Goal: Complete application form: Complete application form

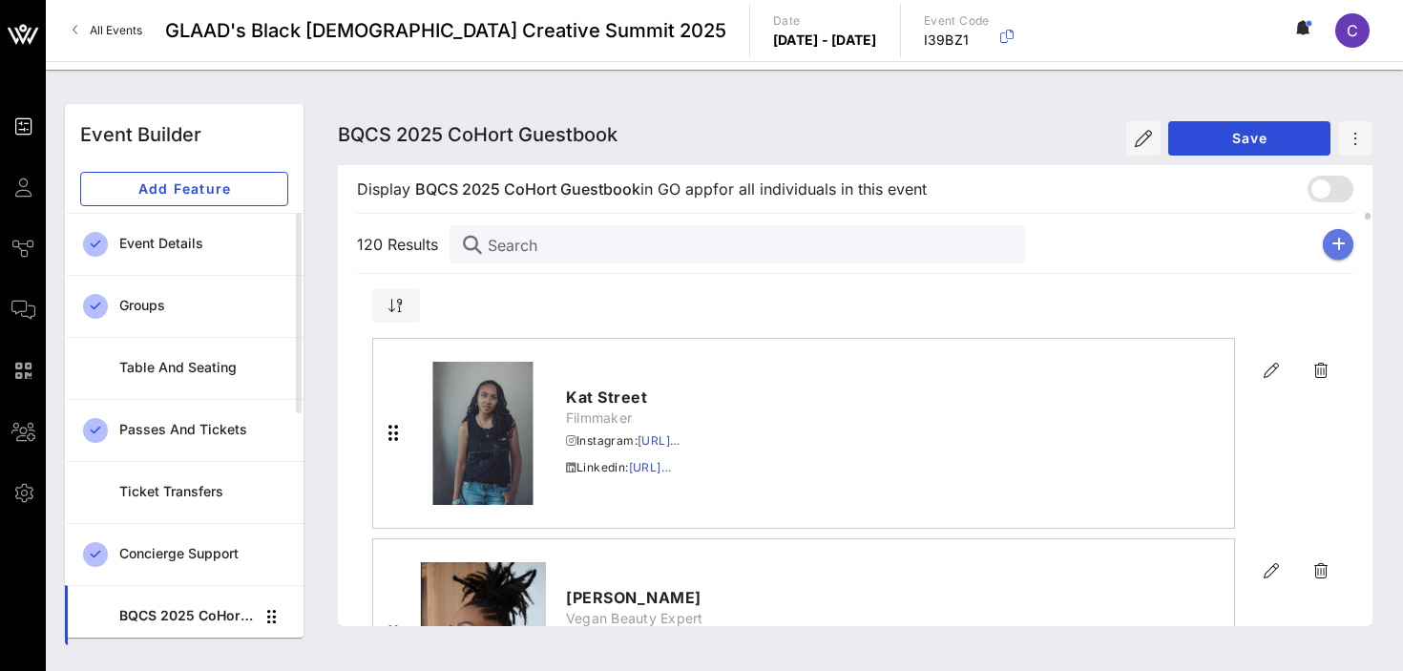
click at [1343, 243] on icon "button" at bounding box center [1339, 244] width 14 height 15
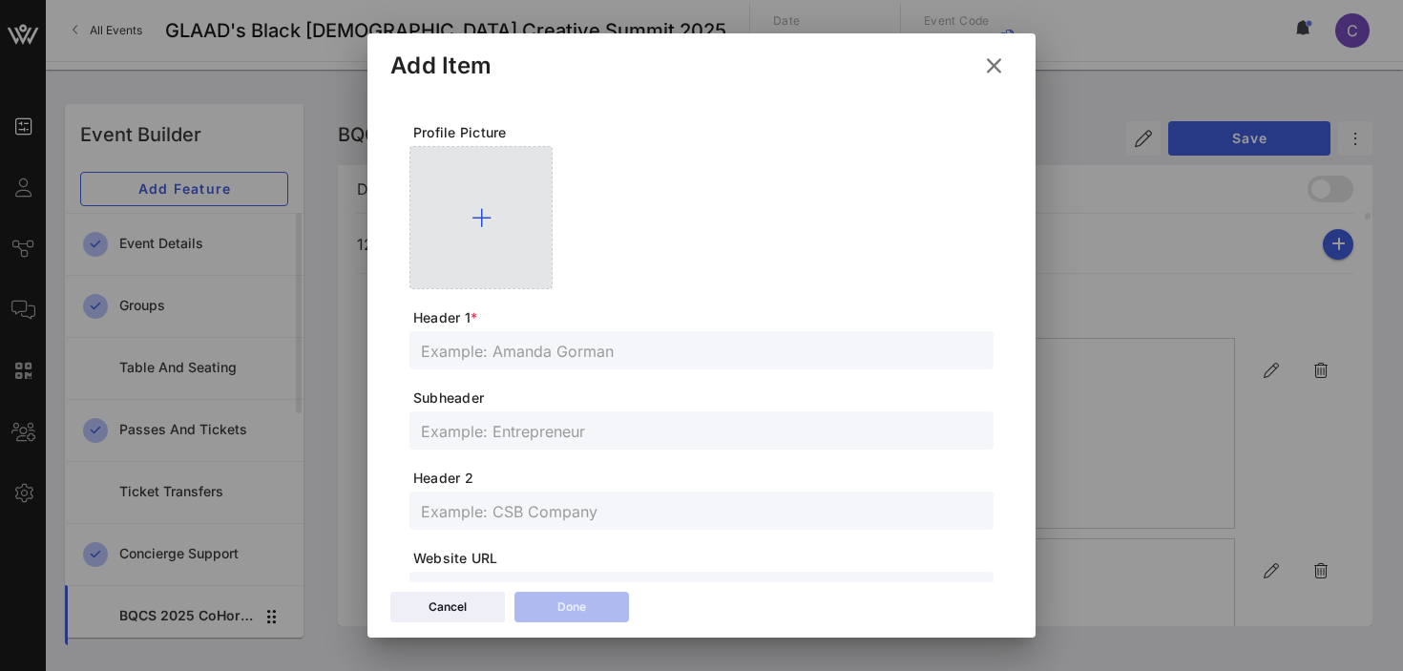
click at [480, 215] on icon at bounding box center [482, 217] width 20 height 23
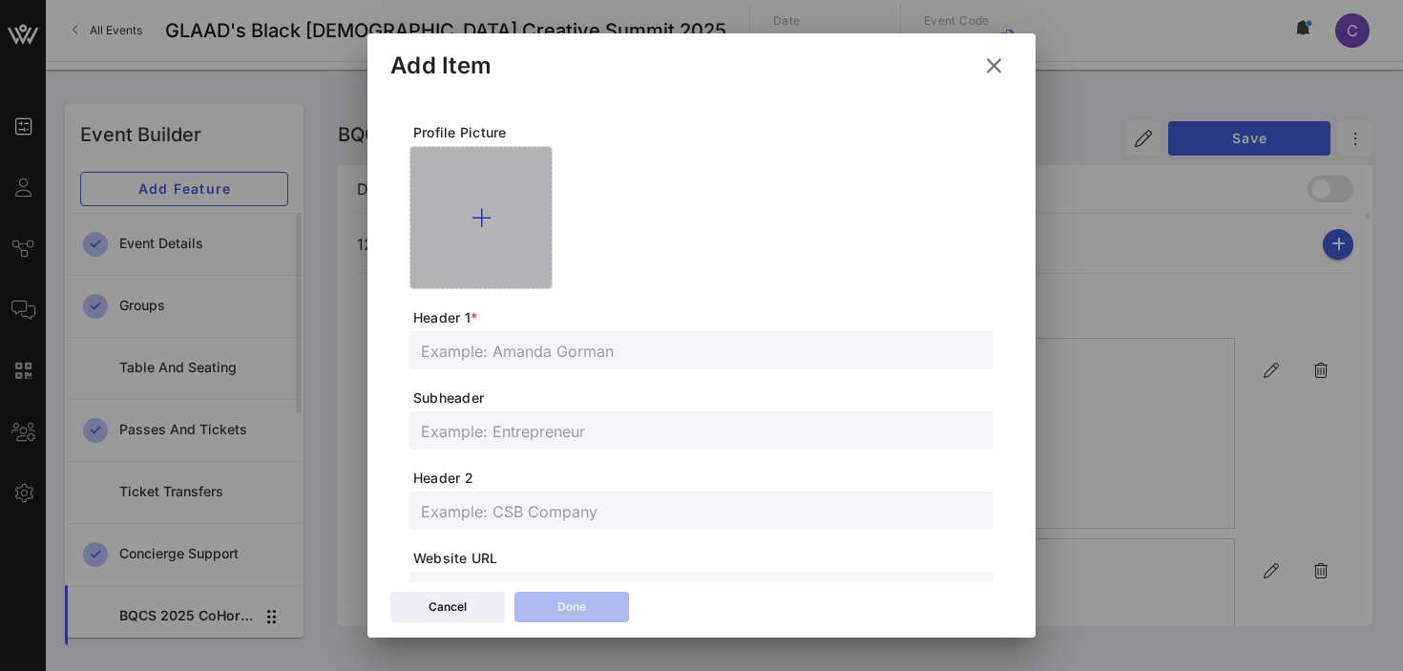
click at [483, 207] on icon at bounding box center [482, 217] width 20 height 23
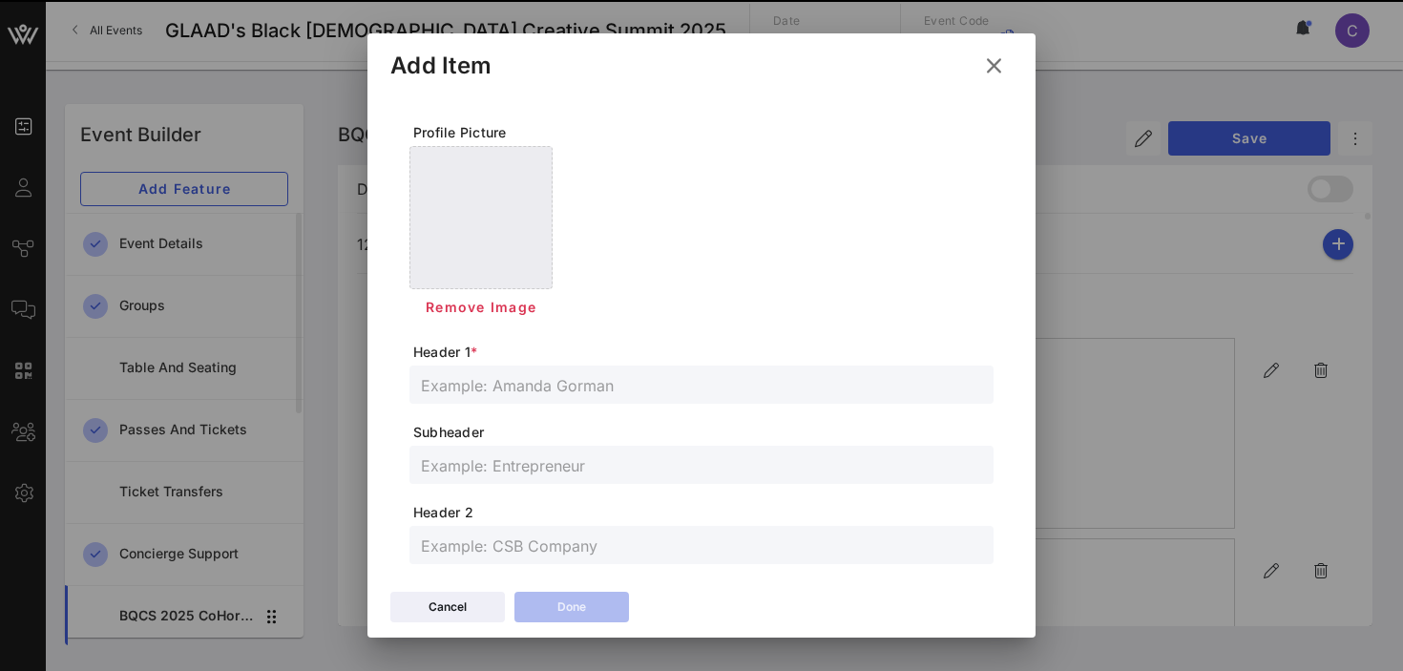
click at [578, 358] on span "Header 1 *" at bounding box center [703, 352] width 580 height 19
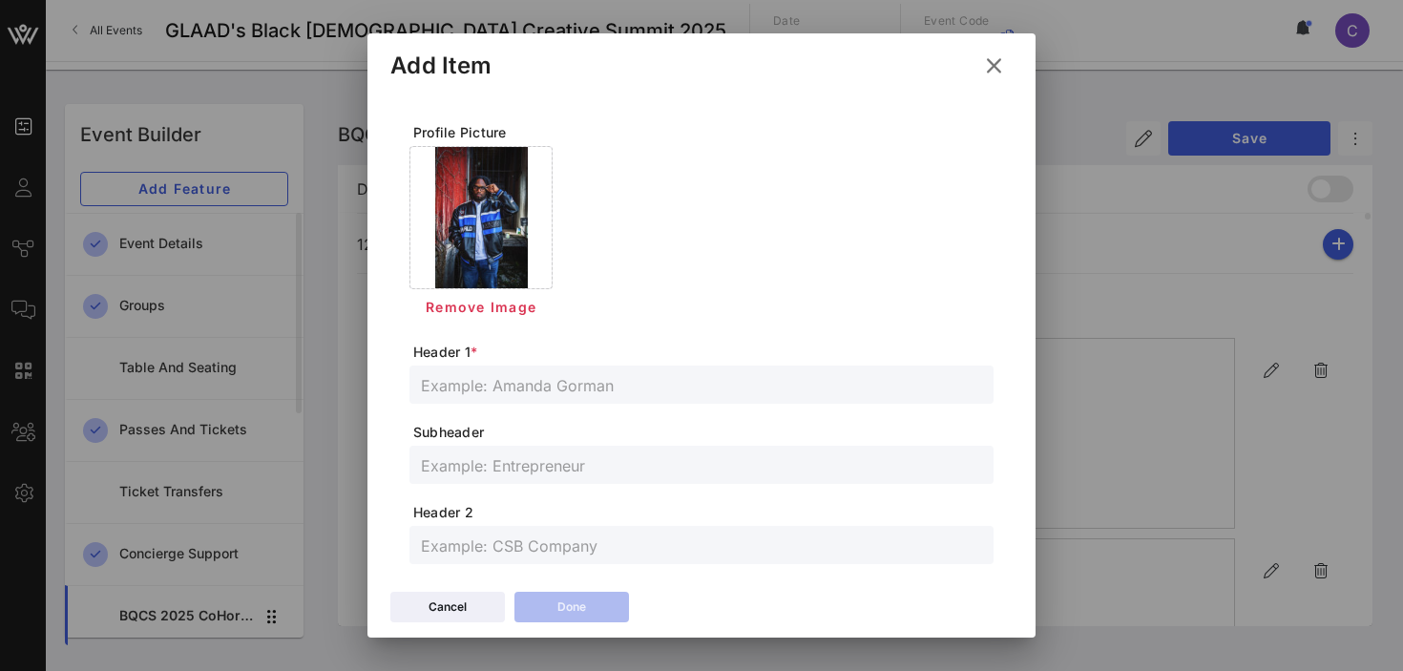
click at [583, 386] on input "text" at bounding box center [701, 384] width 561 height 25
paste input "Kavarious [PERSON_NAME]"
type input "Kavarious [PERSON_NAME]"
click at [524, 467] on input "text" at bounding box center [701, 464] width 561 height 25
paste input "Senior Media Production Student & Emerging Cultural Leader"
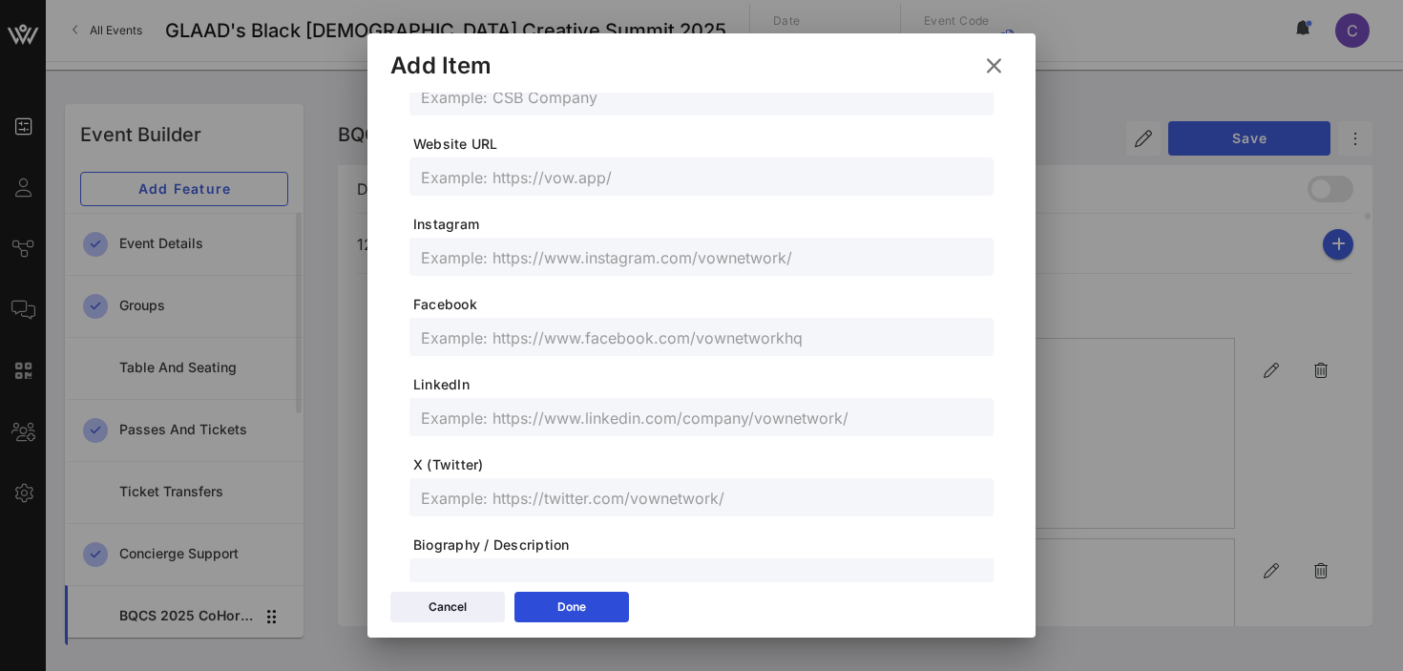
scroll to position [445, 0]
type input "Senior Media Production Student & Emerging Cultural Leader"
click at [528, 416] on input "text" at bounding box center [701, 421] width 561 height 25
paste input "[URL][DOMAIN_NAME][PERSON_NAME]"
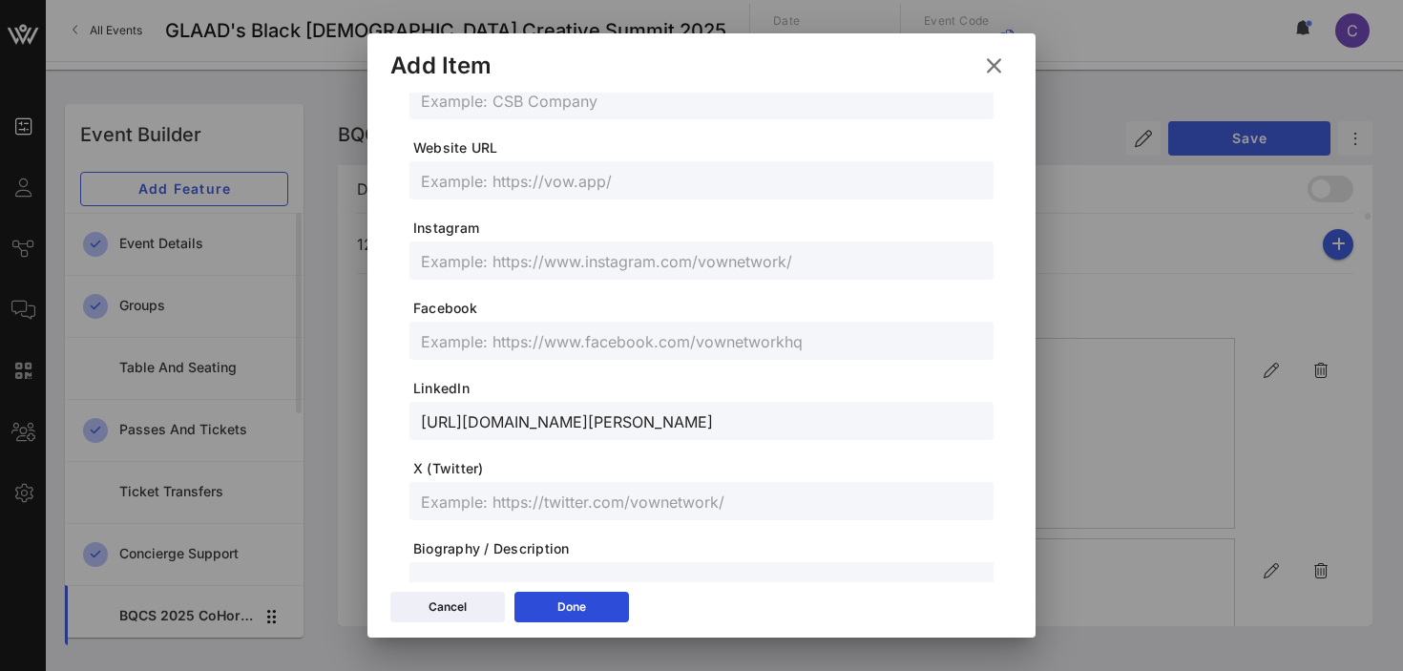
type input "[URL][DOMAIN_NAME][PERSON_NAME]"
click at [511, 261] on input "text" at bounding box center [701, 260] width 561 height 25
paste input "@kavarjuicy"
type input "@kavarjuicy"
click at [543, 619] on button "Done" at bounding box center [571, 607] width 115 height 31
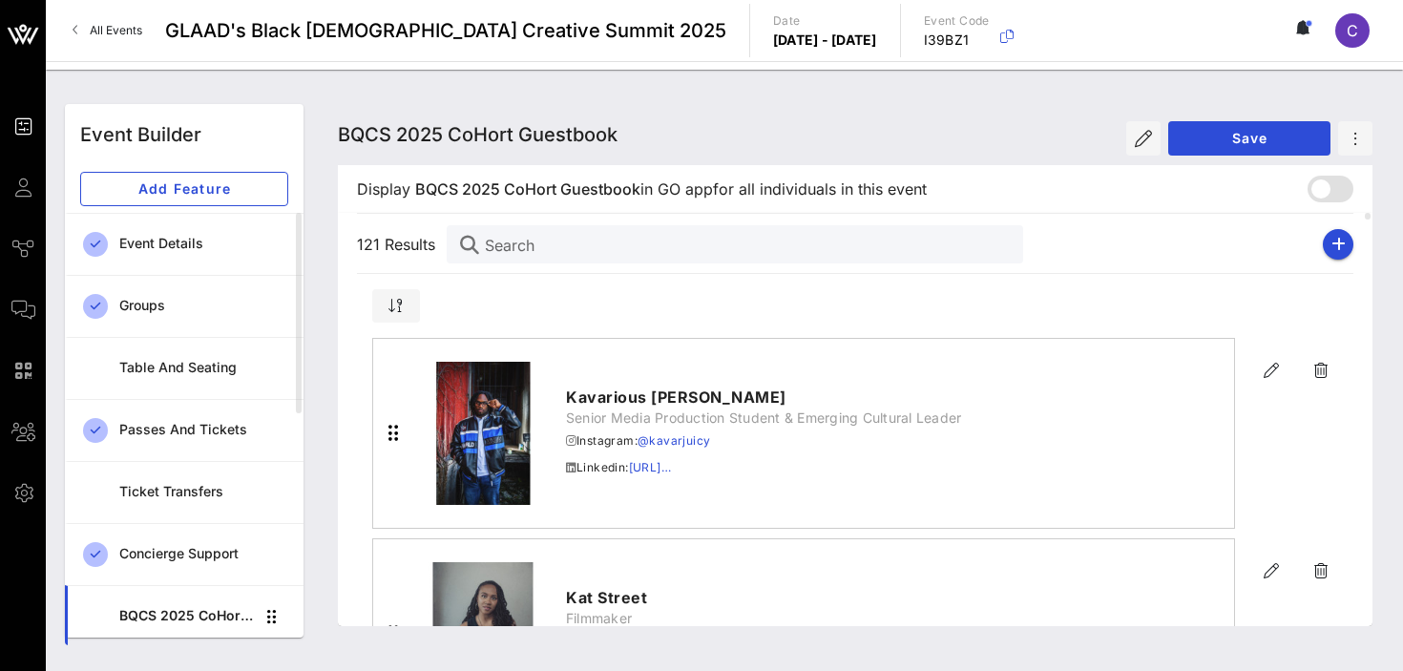
scroll to position [410, 0]
click at [1332, 240] on icon "button" at bounding box center [1339, 244] width 14 height 15
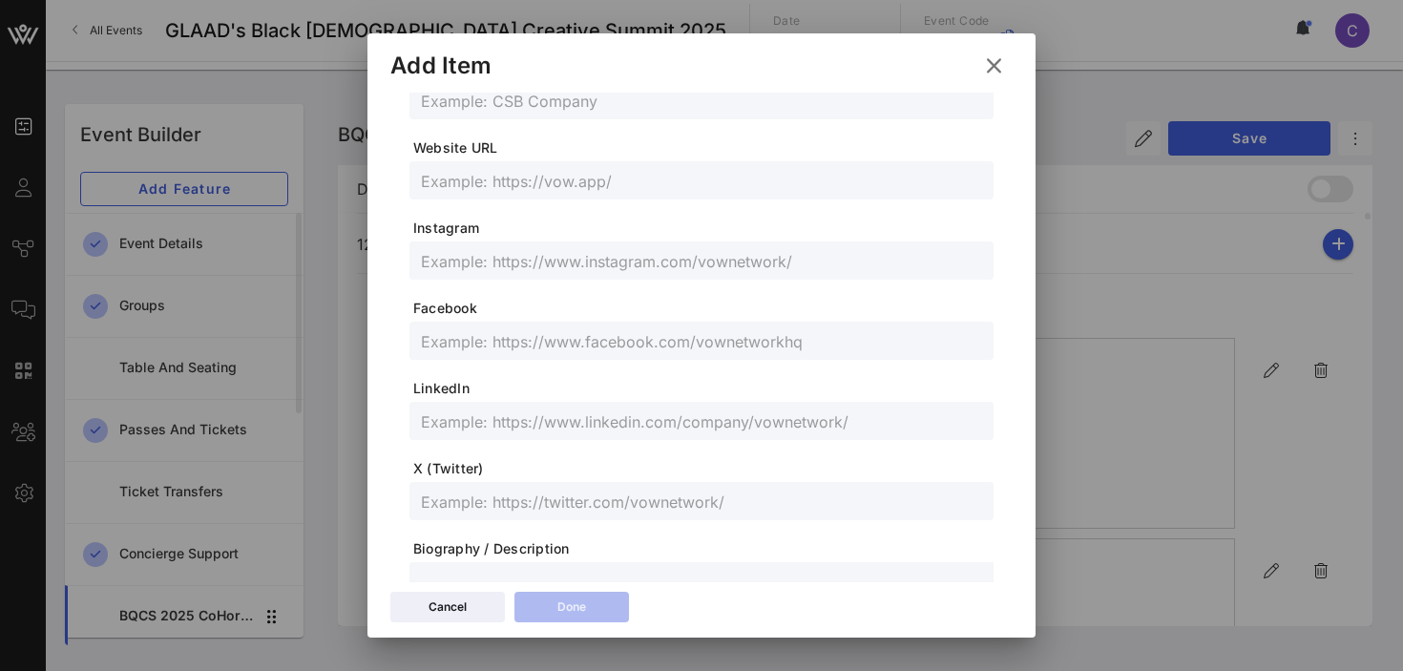
scroll to position [0, 0]
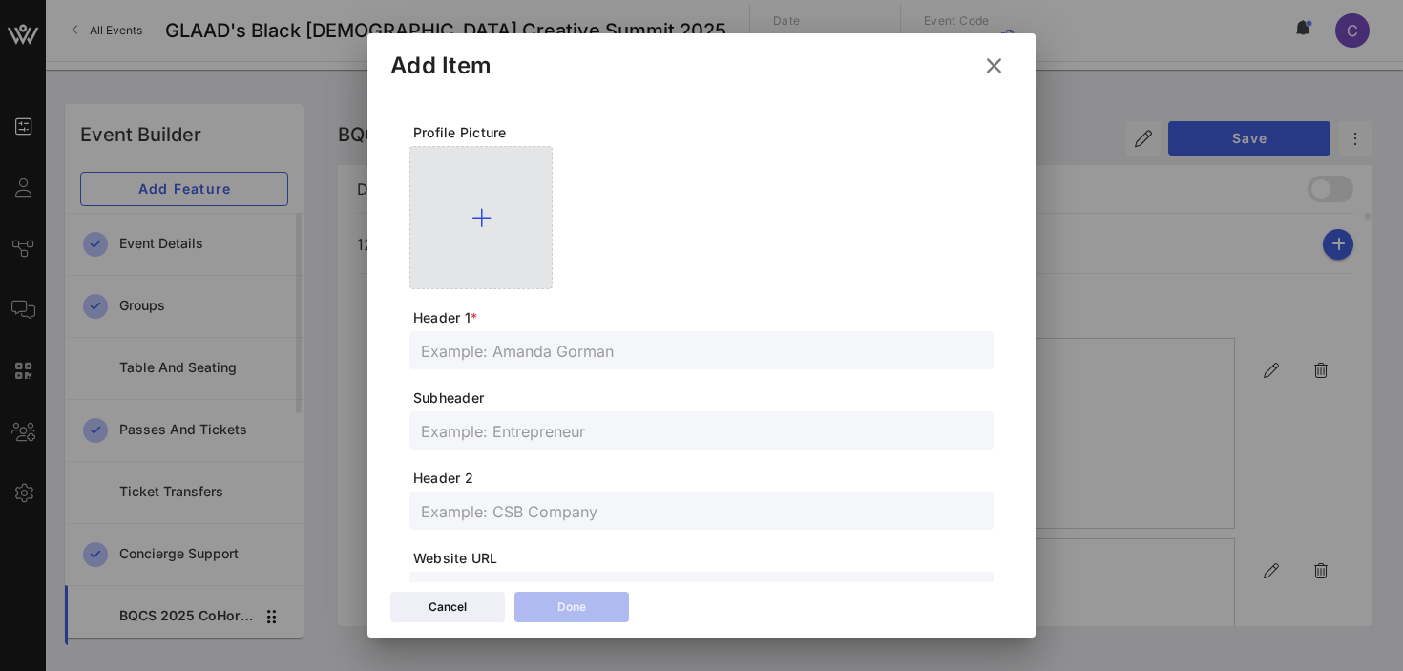
click at [483, 212] on icon at bounding box center [482, 217] width 20 height 23
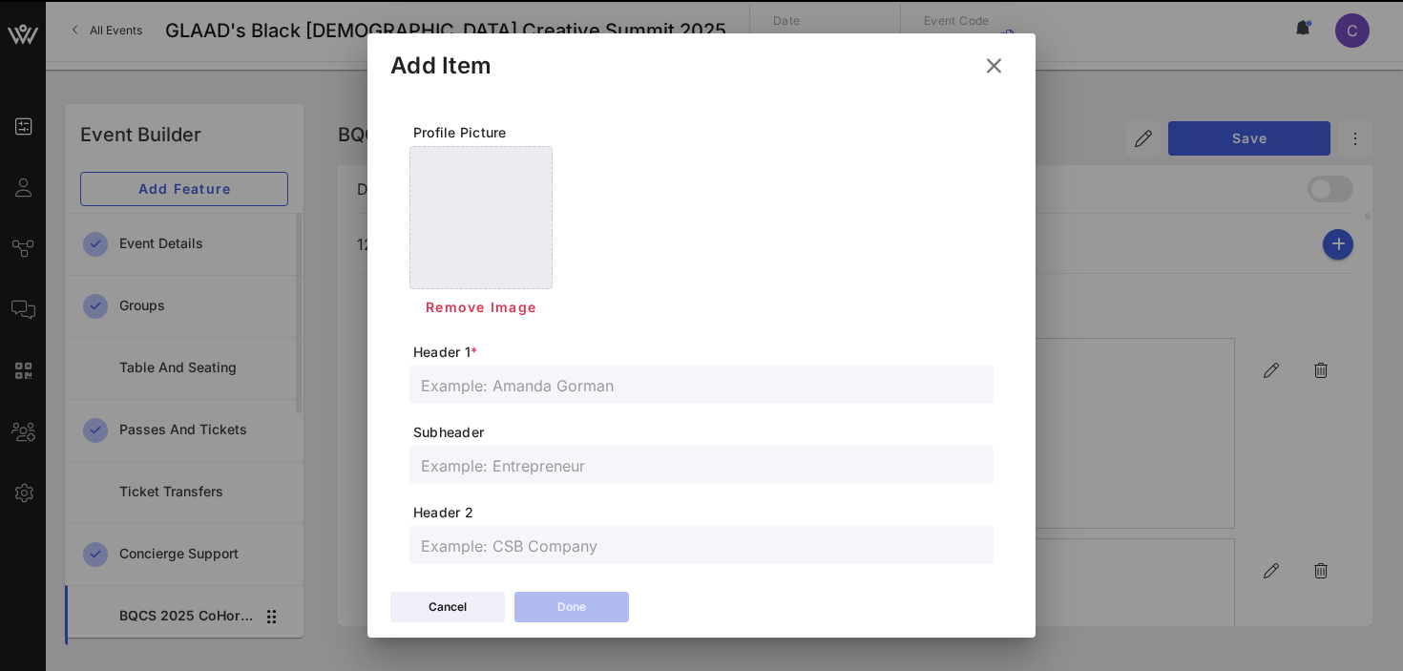
click at [536, 348] on span "Header 1 *" at bounding box center [703, 352] width 580 height 19
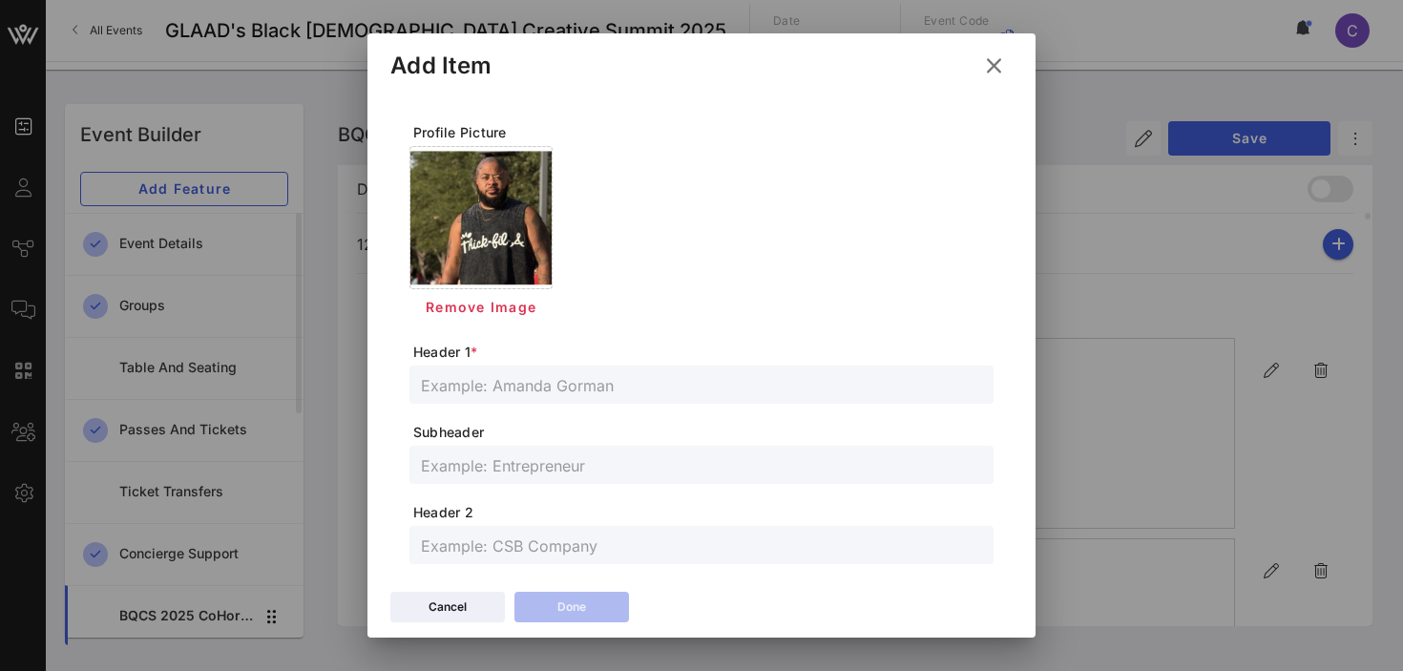
click at [580, 395] on input "text" at bounding box center [701, 384] width 561 height 25
paste input "[PERSON_NAME]"
type input "[PERSON_NAME]"
click at [550, 467] on input "text" at bounding box center [701, 464] width 561 height 25
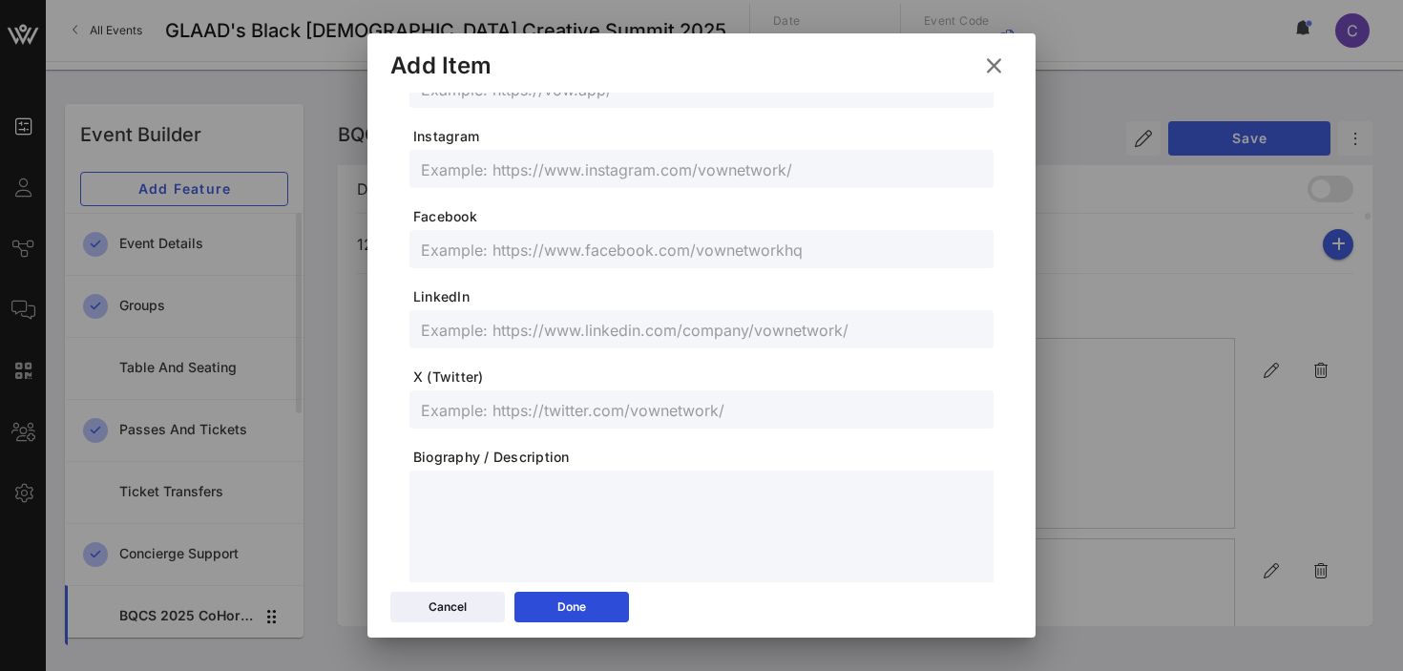
scroll to position [540, 0]
click at [478, 411] on input "text" at bounding box center [701, 405] width 561 height 25
paste input "@kaydenxofficial"
type input "@kaydenxofficial"
click at [545, 166] on input "text" at bounding box center [701, 165] width 561 height 25
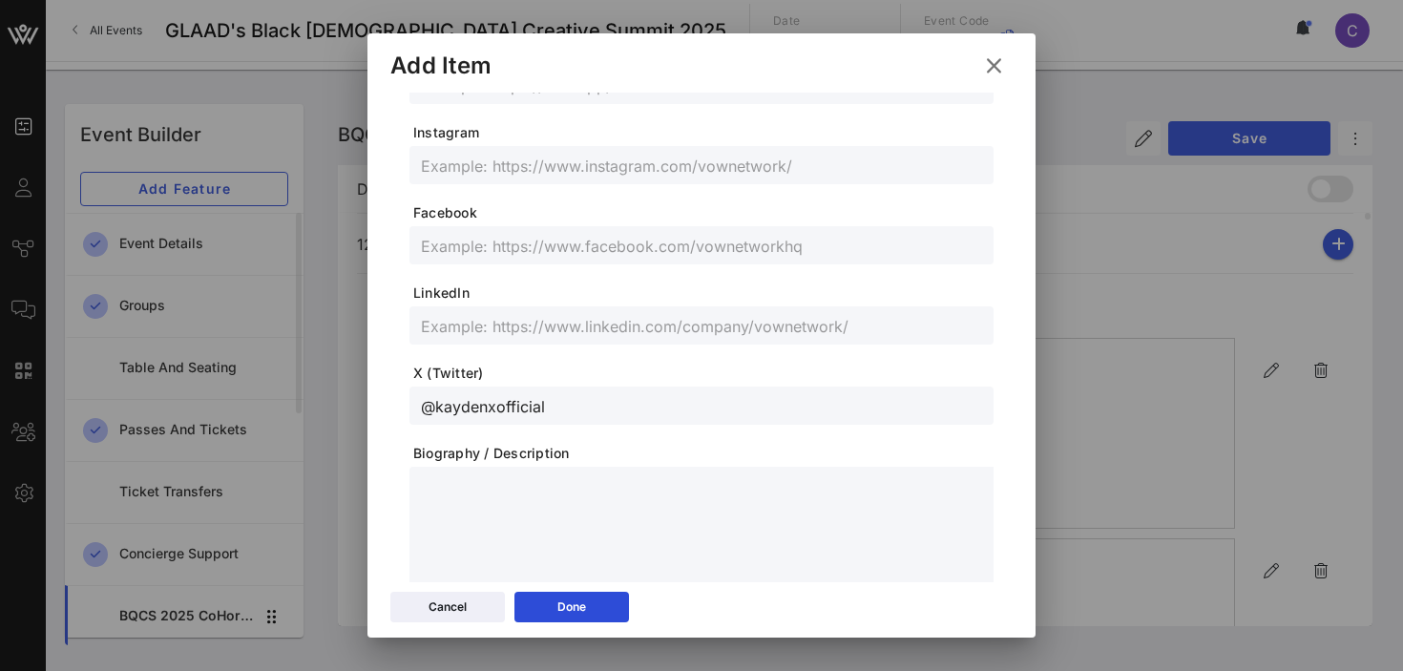
paste input "@kaydenxofficial"
type input "@kaydenxofficial"
click at [564, 599] on div "Done" at bounding box center [571, 607] width 29 height 19
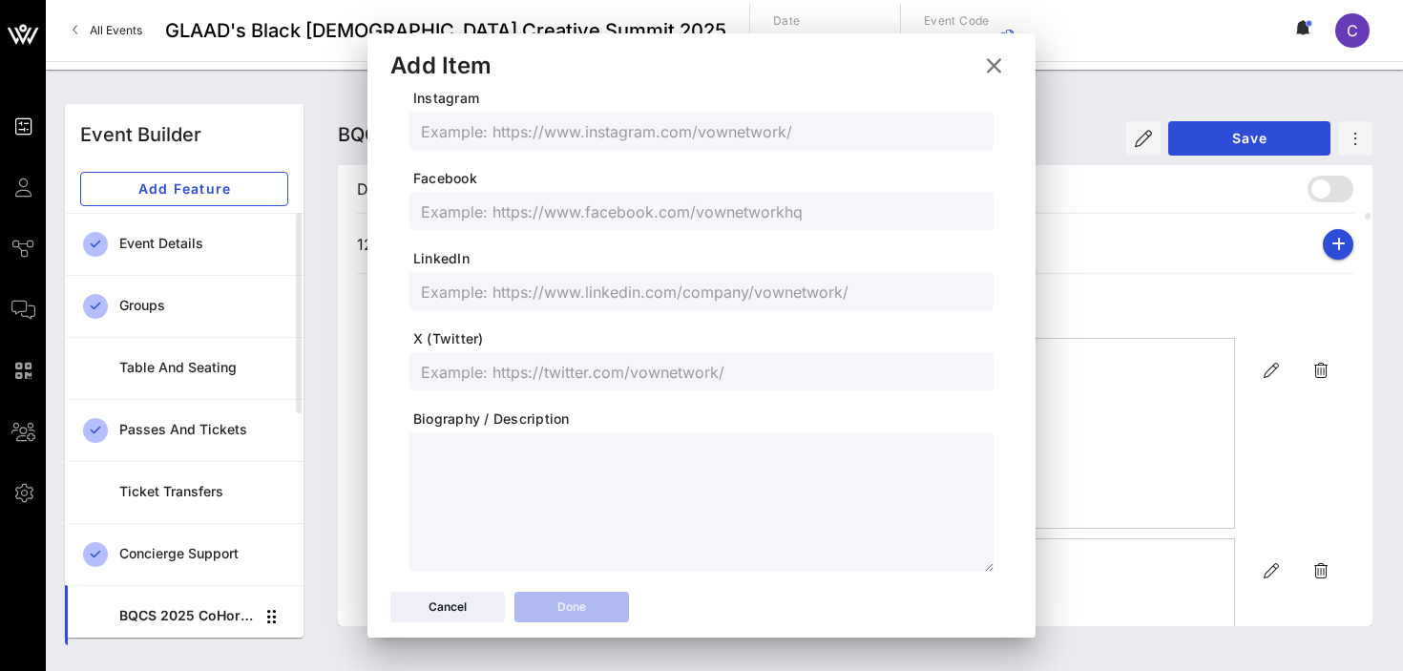
scroll to position [506, 0]
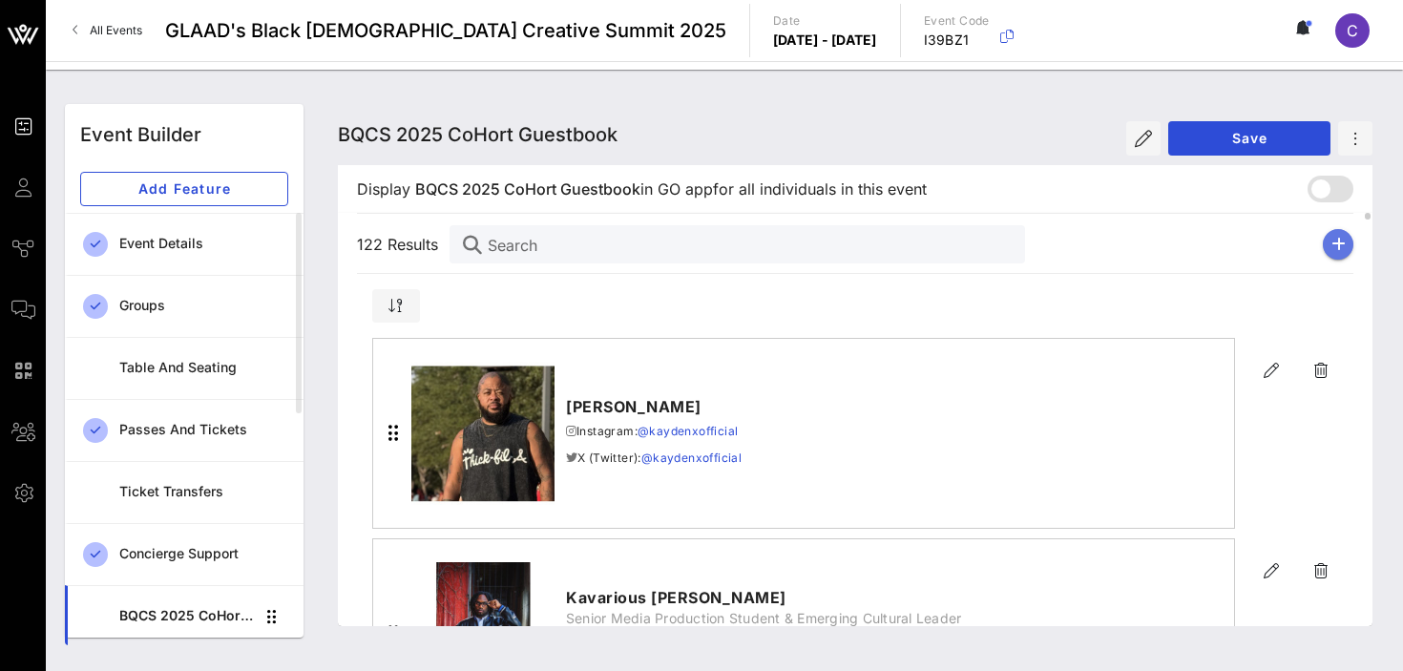
click at [1334, 249] on icon "button" at bounding box center [1339, 244] width 14 height 15
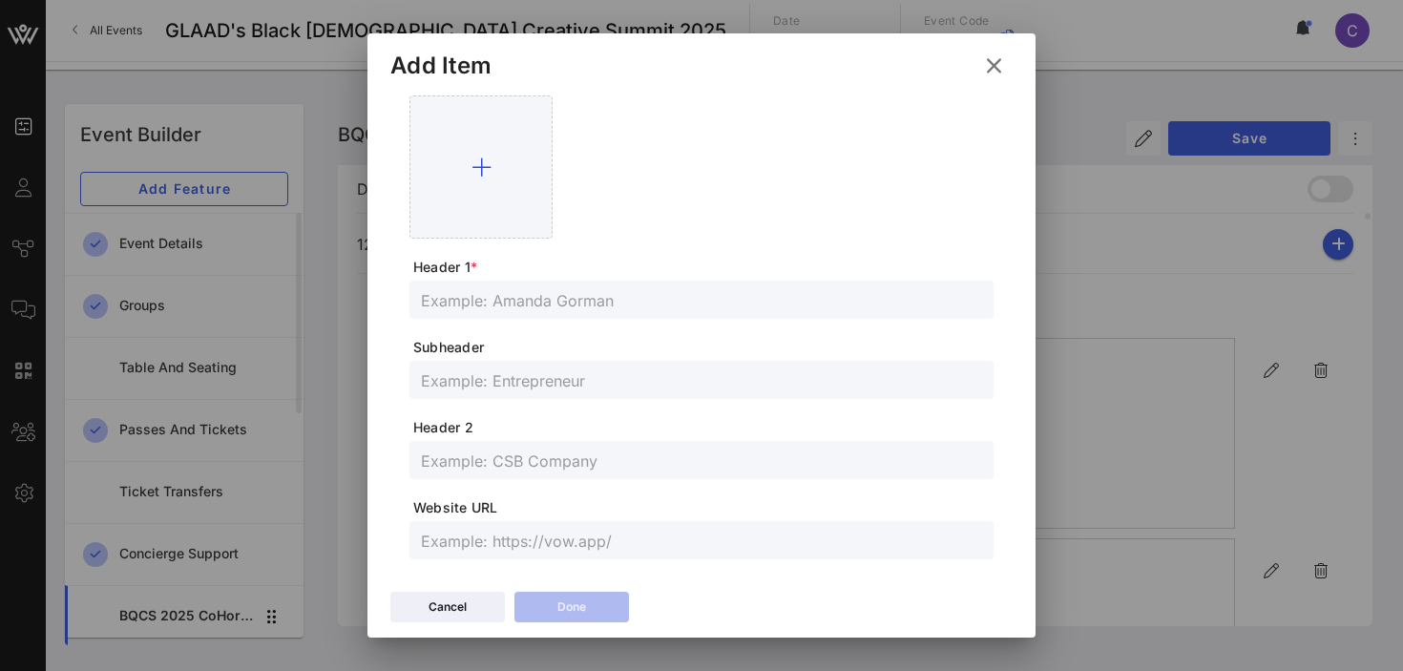
scroll to position [0, 0]
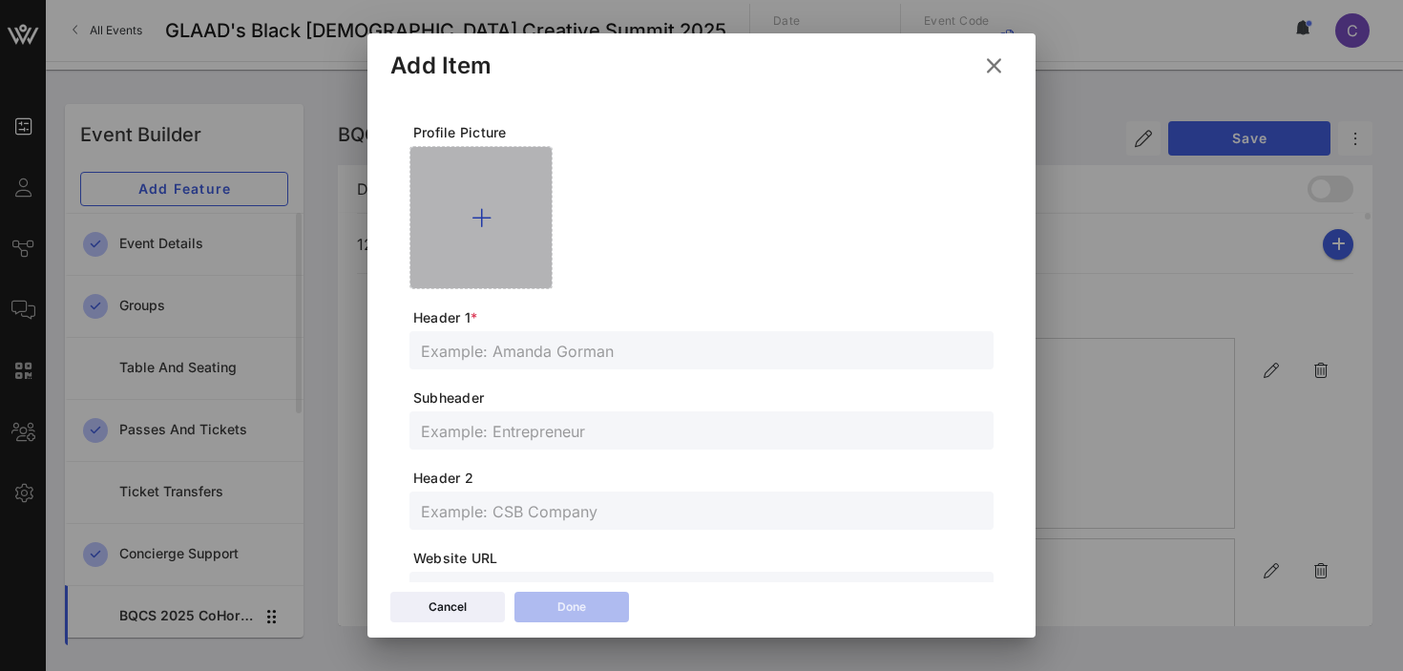
click at [488, 219] on icon at bounding box center [482, 217] width 20 height 23
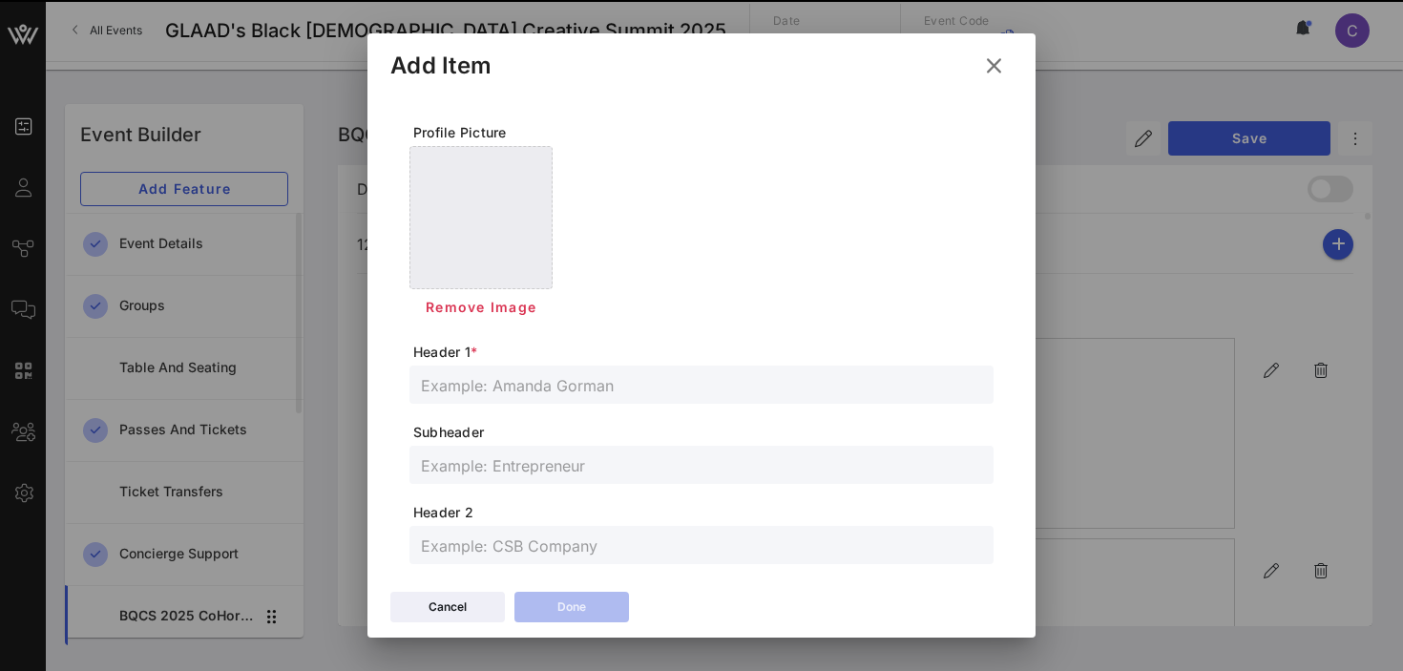
click at [539, 350] on span "Header 1 *" at bounding box center [703, 352] width 580 height 19
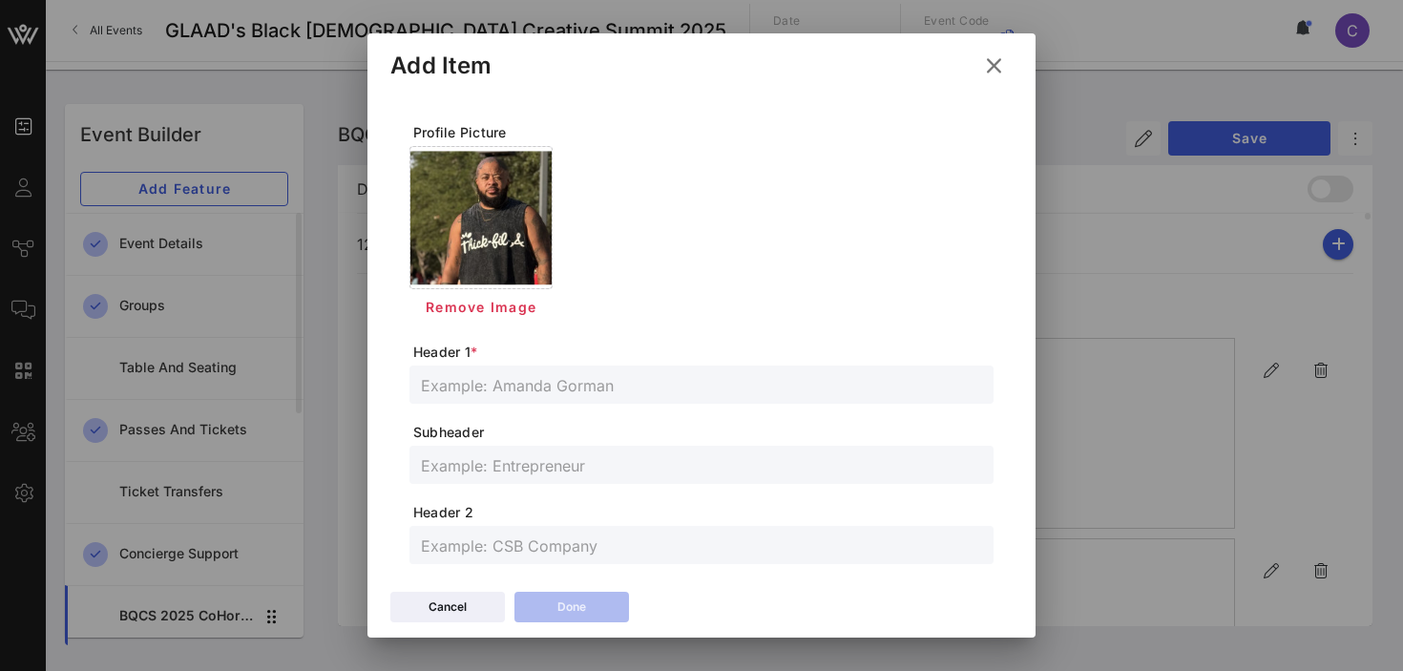
click at [532, 378] on input "text" at bounding box center [701, 384] width 561 height 25
paste input "Ke Royal"
type input "Ke Royal"
click at [469, 475] on input "text" at bounding box center [701, 464] width 561 height 25
paste input "Singer/Songwriter"
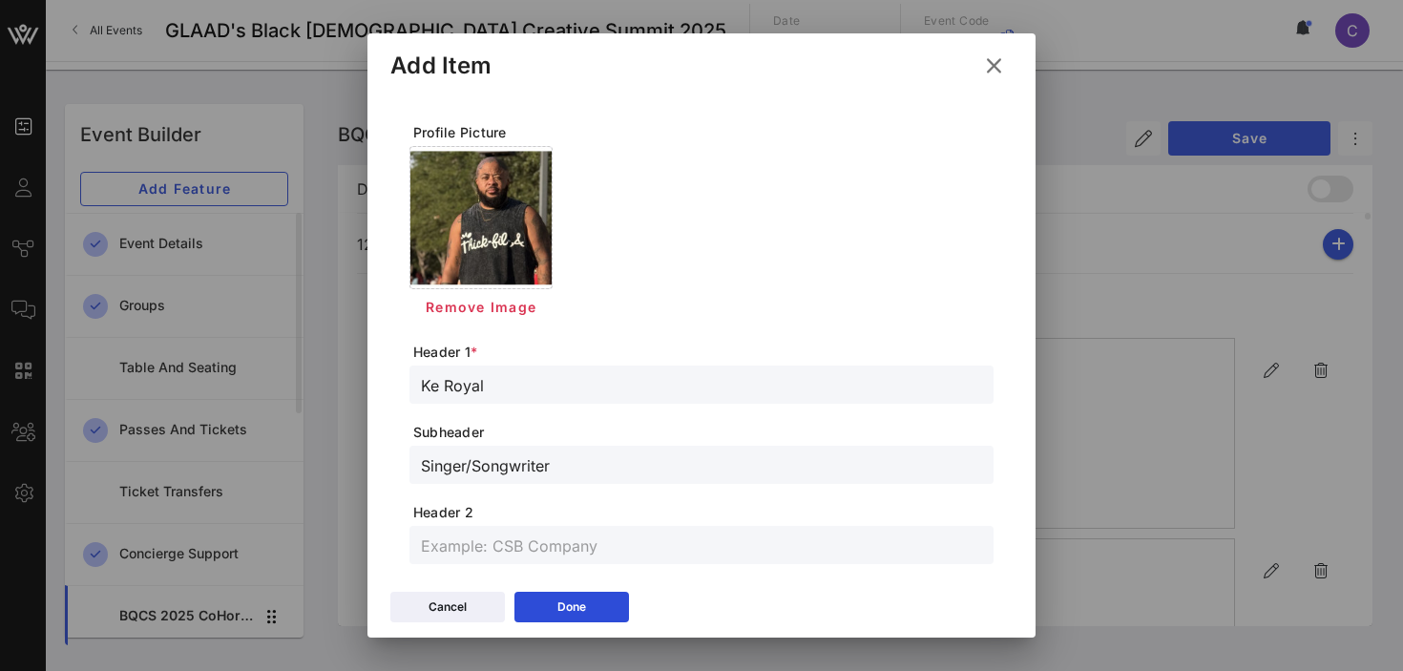
type input "Singer/Songwriter"
click at [462, 546] on input "text" at bounding box center [701, 545] width 561 height 25
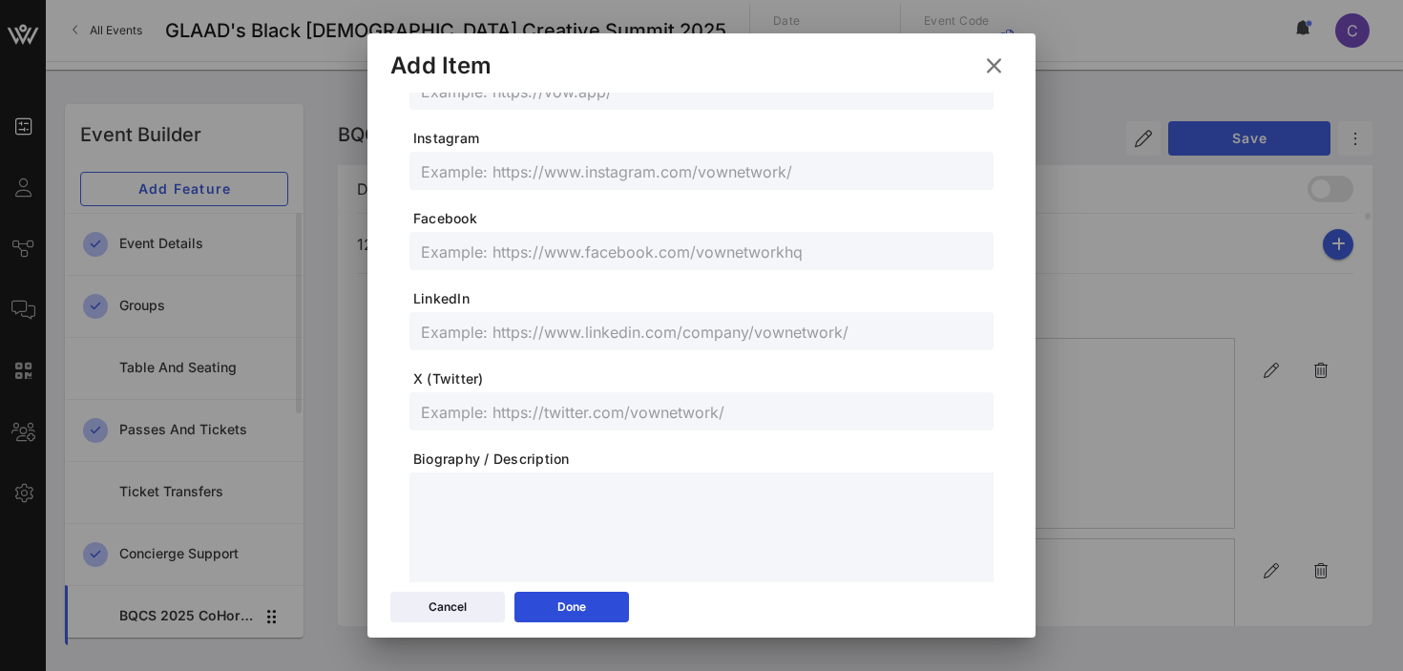
scroll to position [535, 0]
click at [532, 327] on input "text" at bounding box center [701, 330] width 561 height 25
paste input "[URL][DOMAIN_NAME]"
type input "[URL][DOMAIN_NAME]"
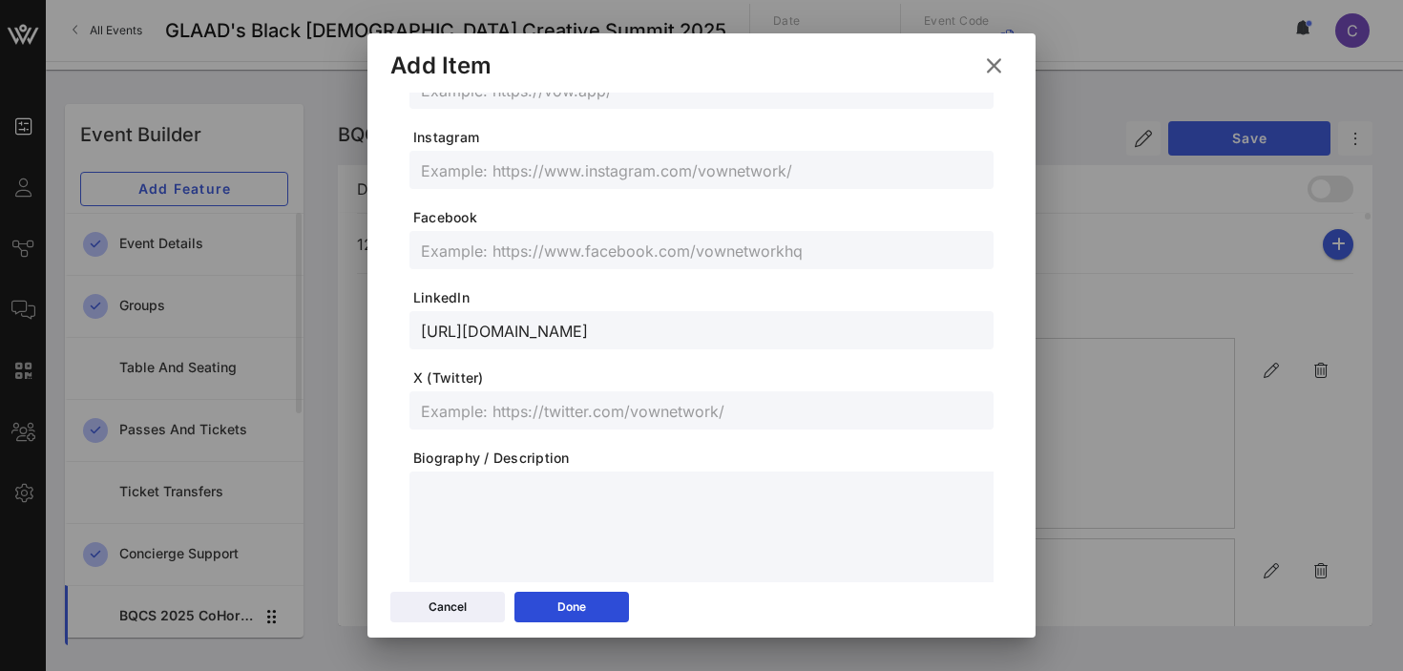
scroll to position [0, 0]
click at [566, 409] on input "text" at bounding box center [701, 410] width 561 height 25
paste input "@keroyalmusic"
type input "@keroyalmusic"
click at [622, 178] on input "text" at bounding box center [701, 169] width 561 height 25
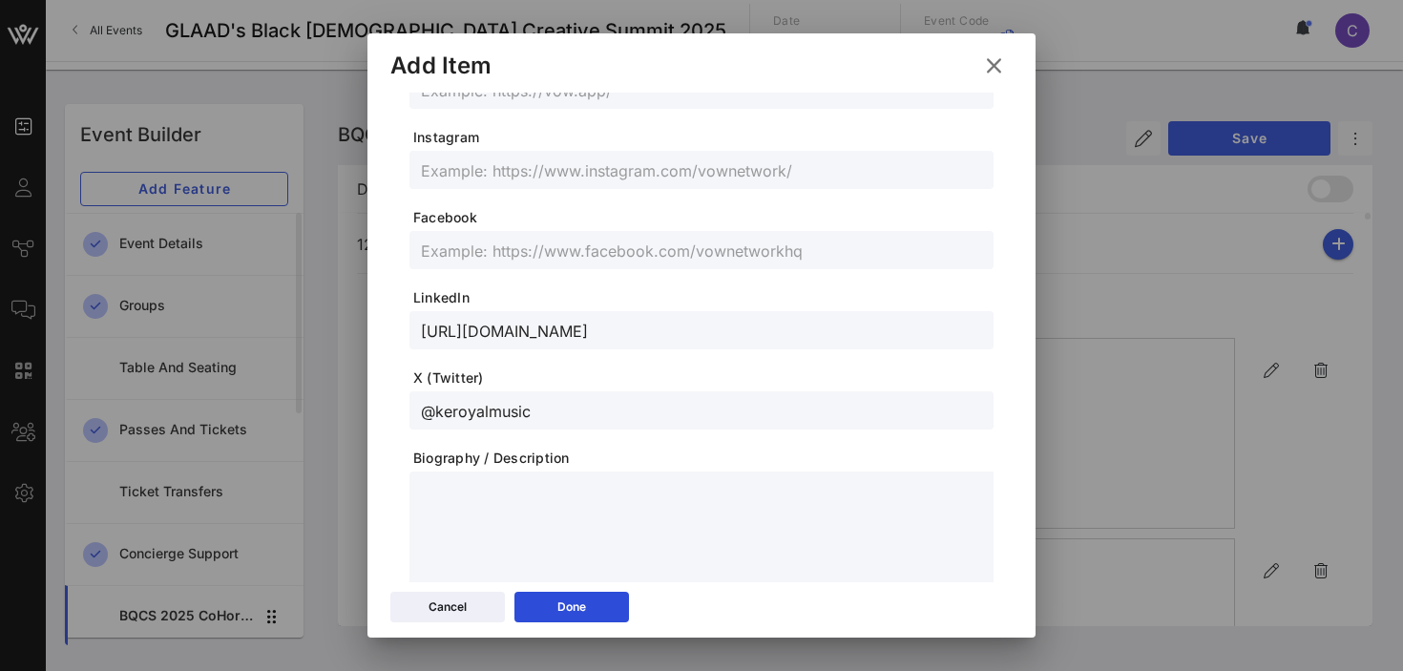
paste input "@keroyalmusic"
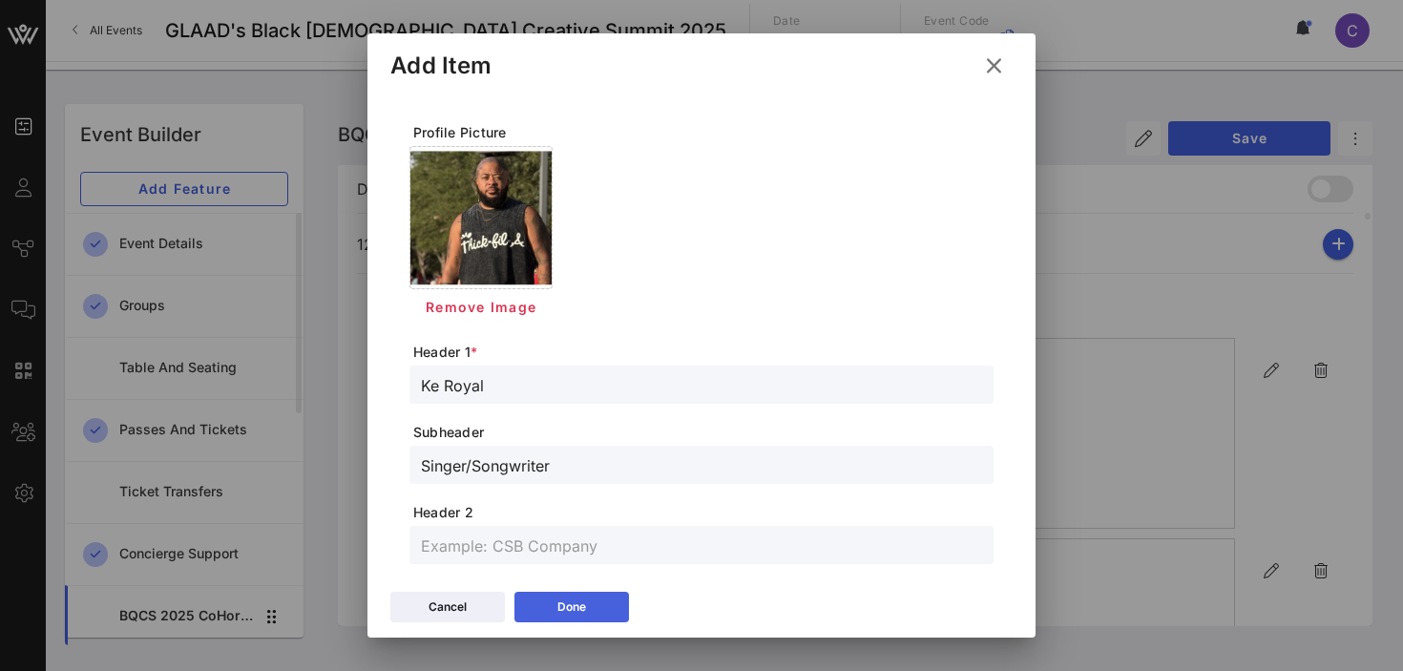
type input "@keroyalmusic"
click at [590, 610] on button "Done" at bounding box center [571, 607] width 115 height 31
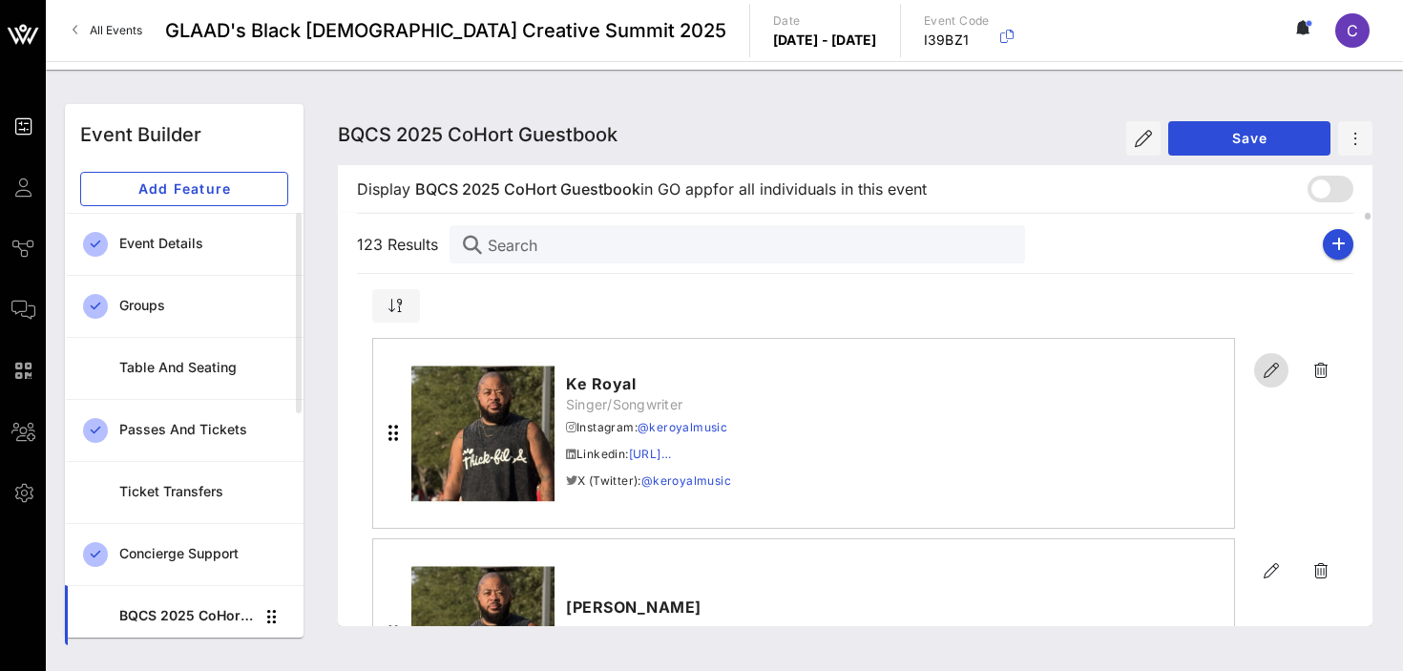
click at [1268, 370] on icon "button" at bounding box center [1271, 370] width 23 height 23
type input "Ke Royal"
type input "Singer/Songwriter"
type input "@keroyalmusic"
type input "[URL][DOMAIN_NAME]"
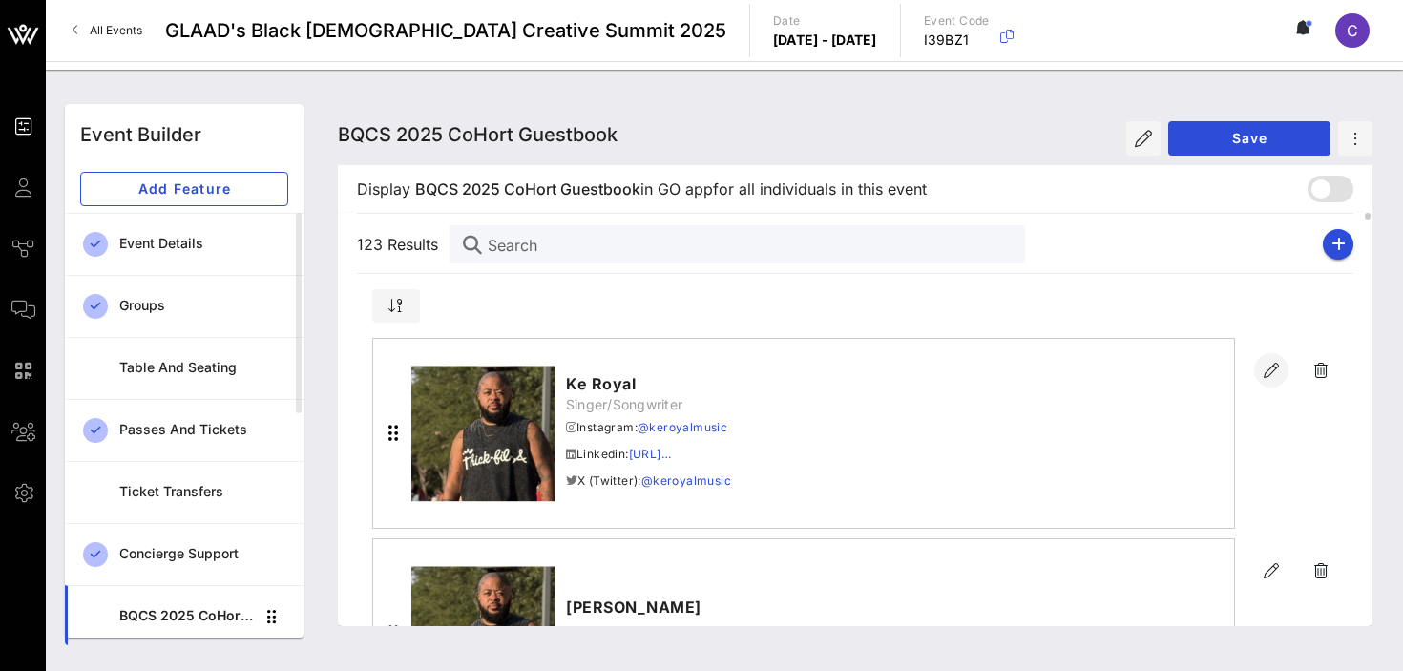
type input "@keroyalmusic"
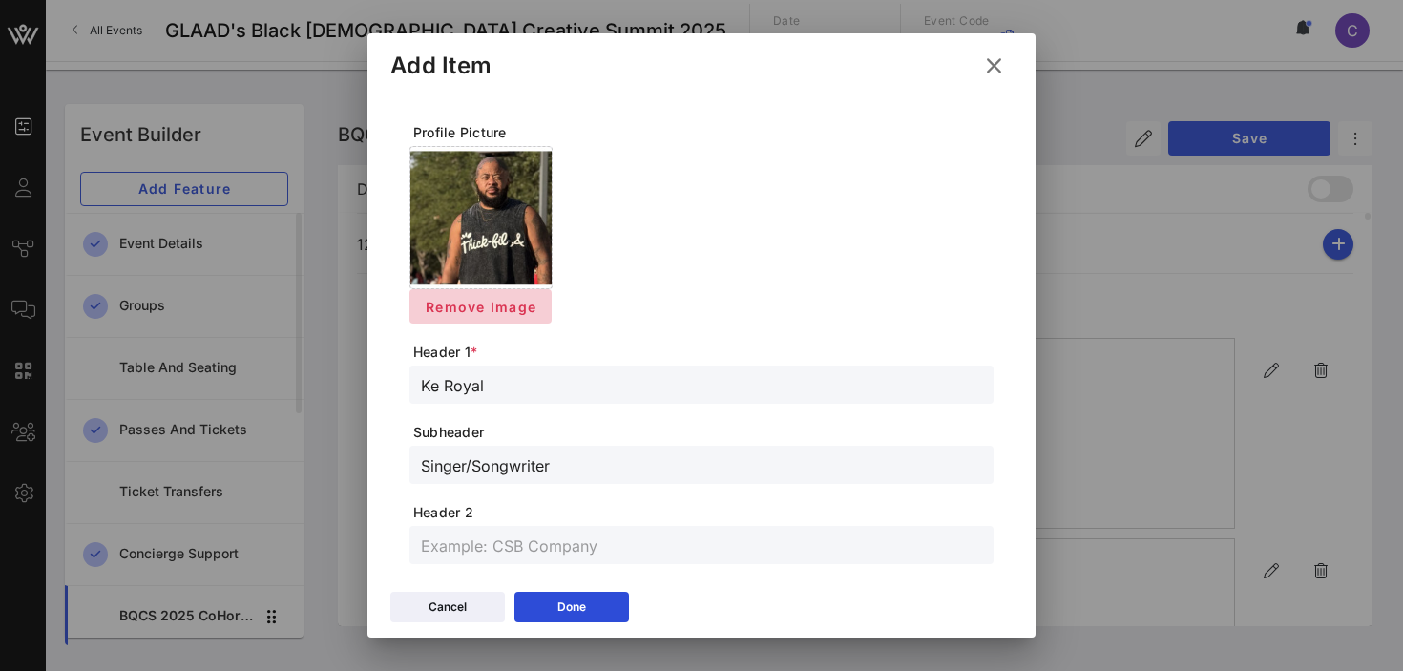
click at [477, 300] on span "Remove Image" at bounding box center [481, 307] width 112 height 16
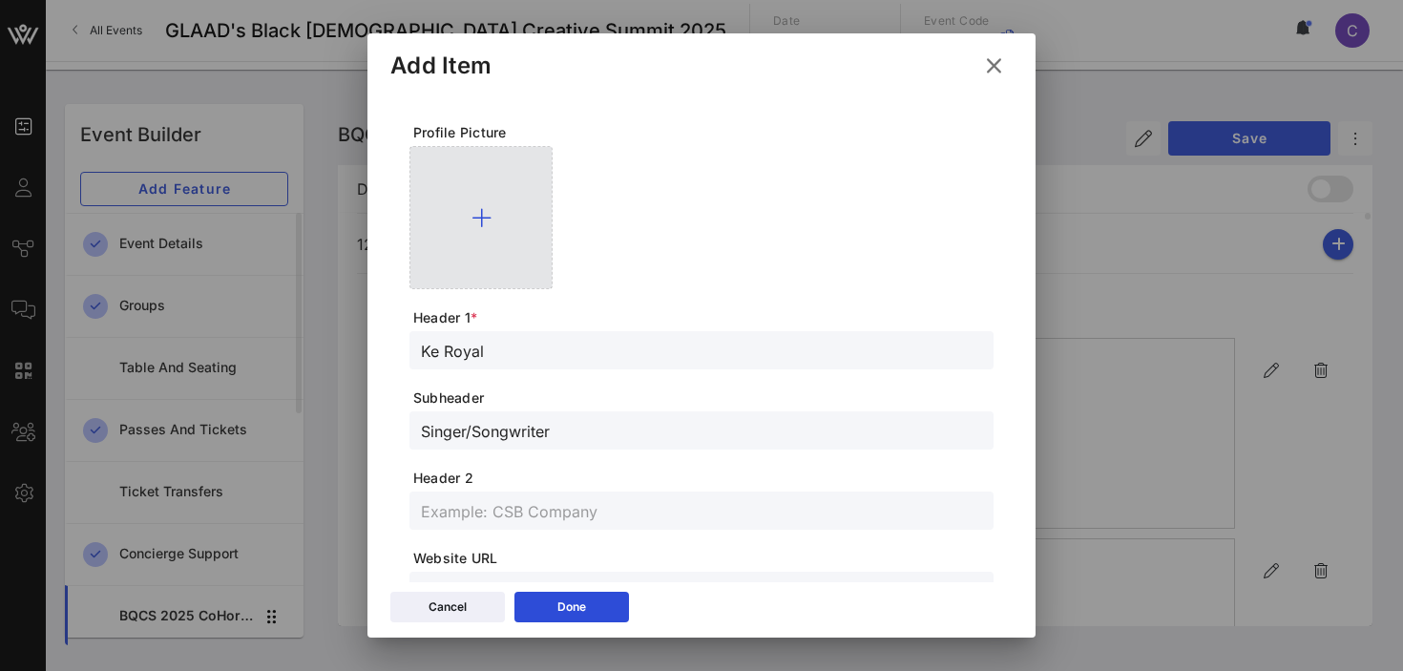
click at [481, 217] on icon at bounding box center [482, 217] width 20 height 23
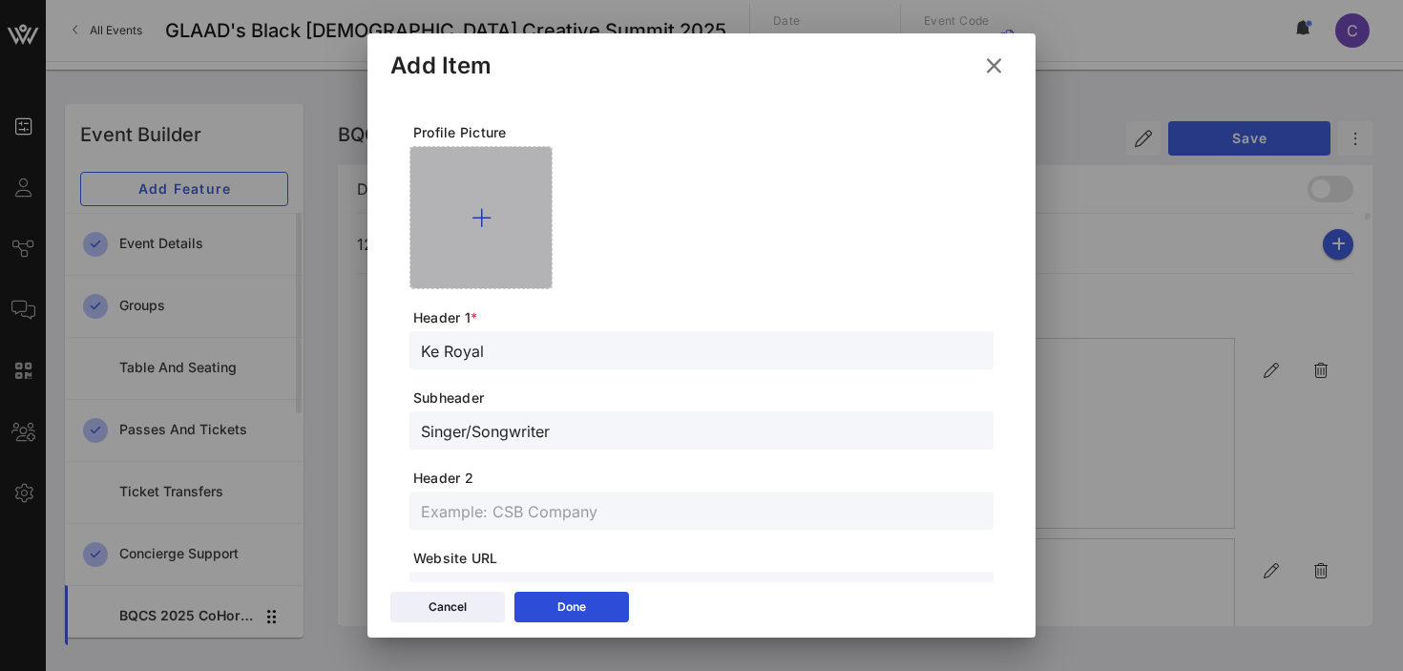
click at [480, 218] on icon at bounding box center [482, 217] width 20 height 23
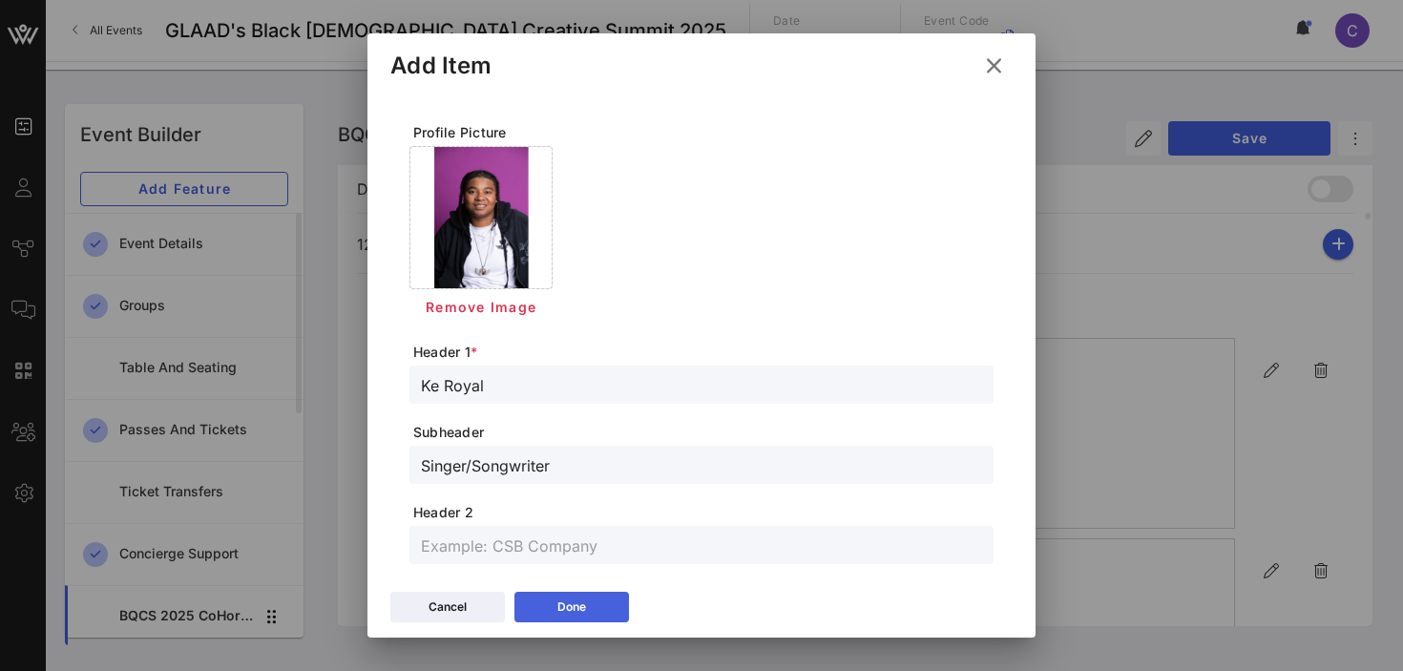
click at [554, 604] on button "Done" at bounding box center [571, 607] width 115 height 31
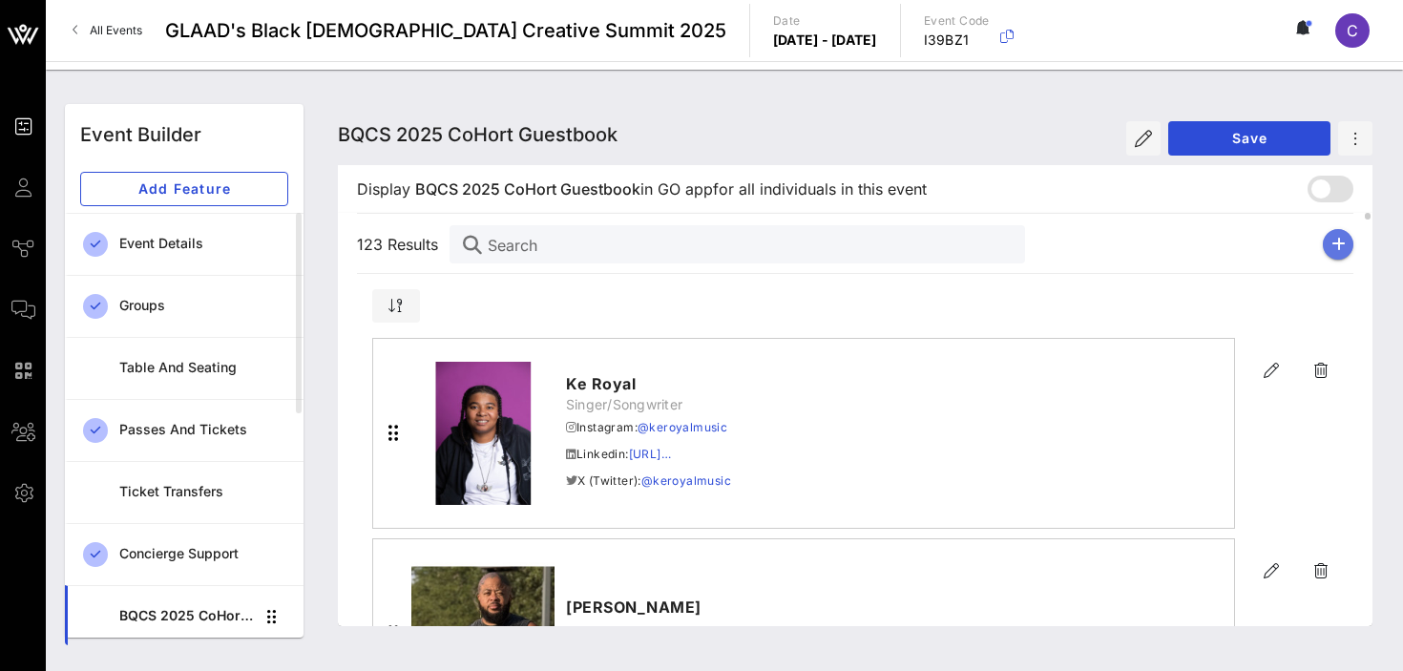
click at [1345, 247] on button "button" at bounding box center [1338, 244] width 31 height 31
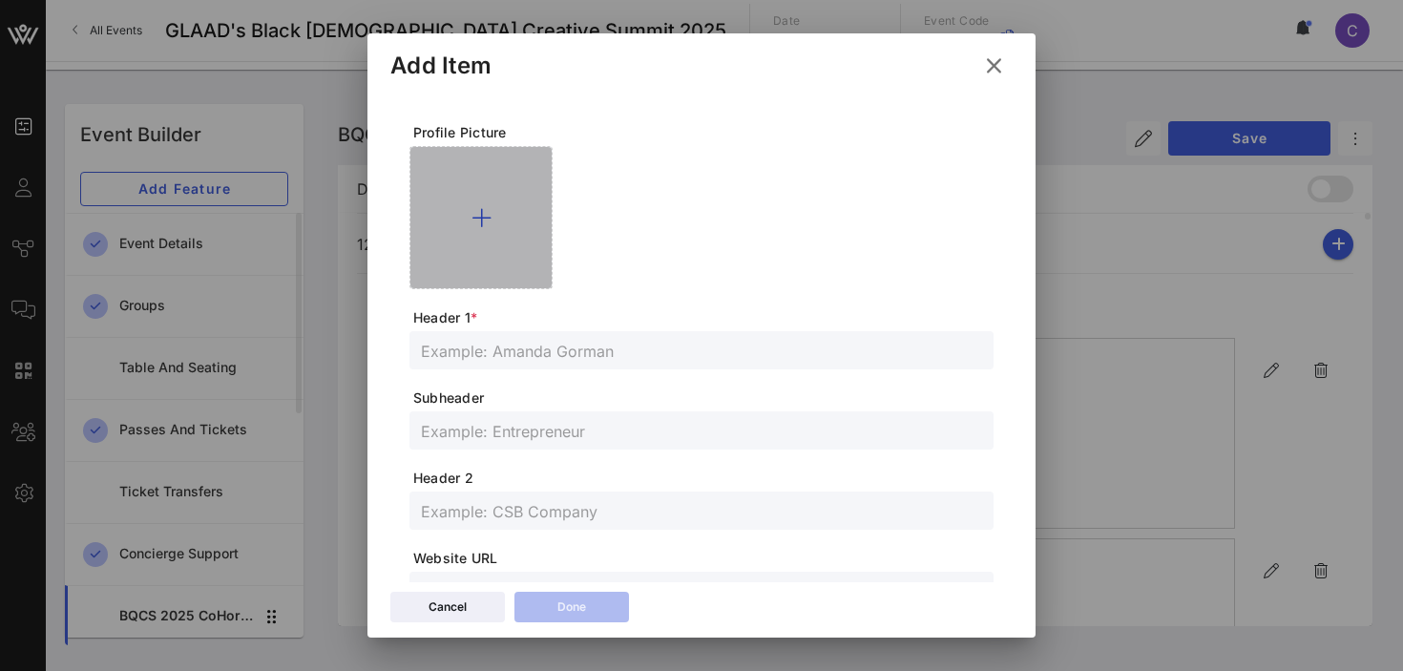
click at [486, 218] on icon at bounding box center [482, 217] width 20 height 23
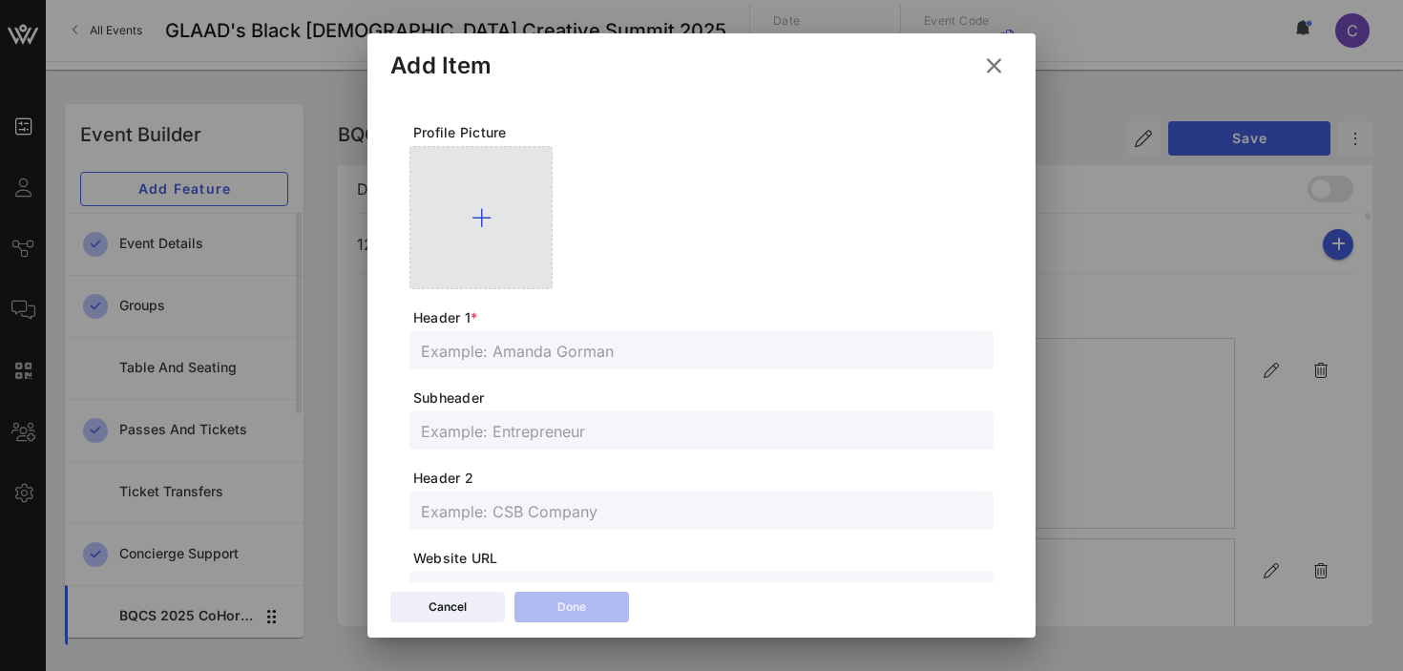
click at [482, 215] on icon at bounding box center [482, 217] width 20 height 23
click at [484, 215] on icon at bounding box center [482, 217] width 20 height 23
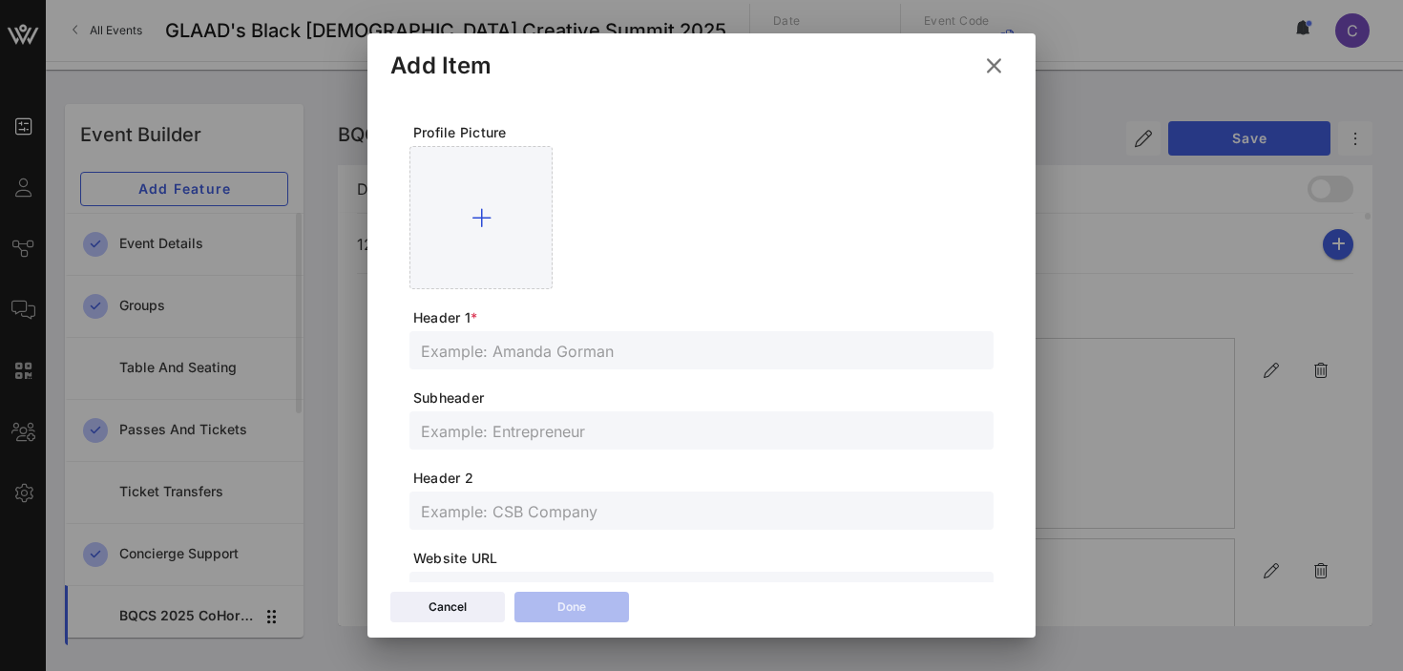
click at [996, 63] on icon at bounding box center [993, 66] width 33 height 32
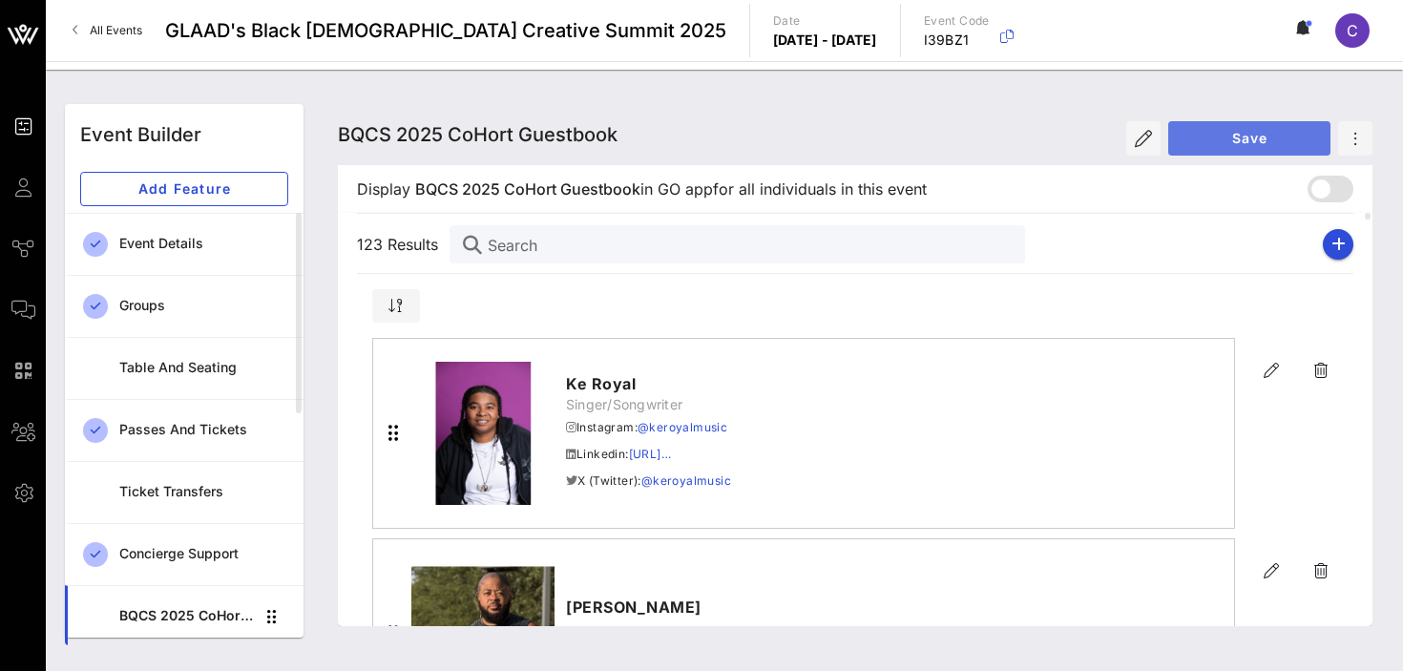
click at [1242, 126] on button "Save" at bounding box center [1249, 138] width 162 height 34
click at [1342, 247] on icon "button" at bounding box center [1339, 244] width 14 height 15
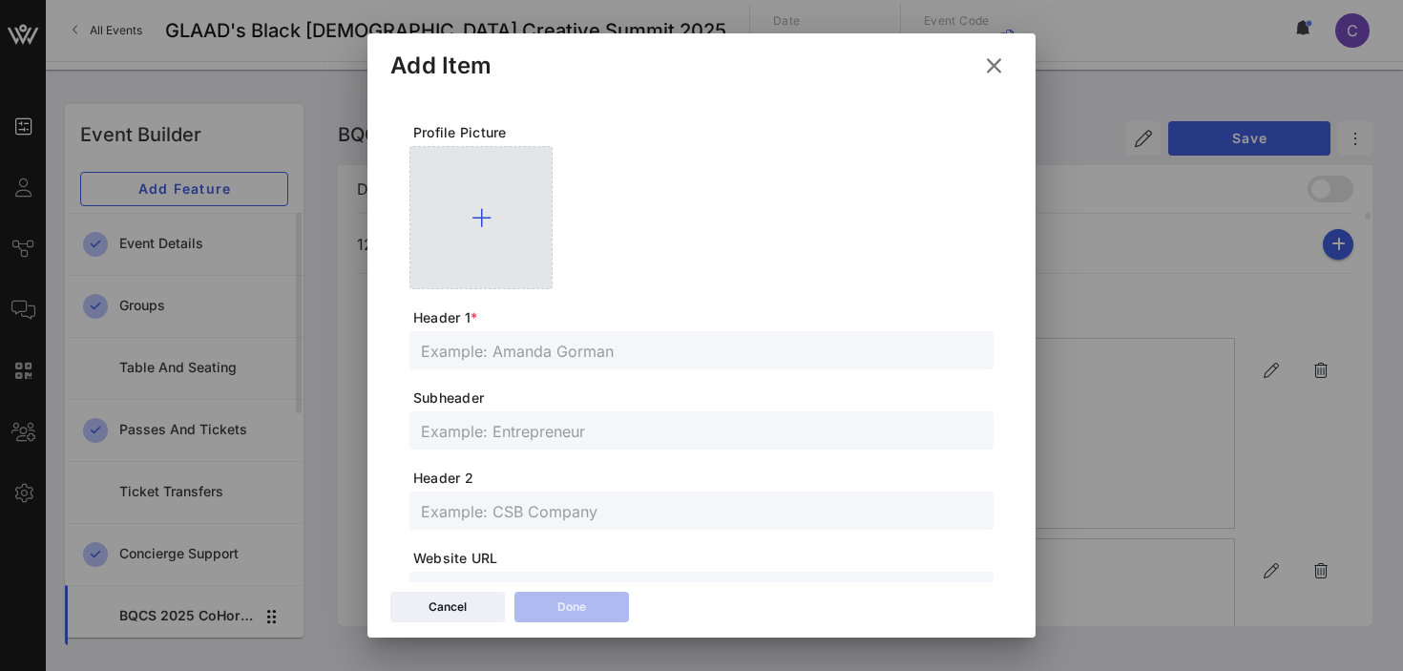
click at [482, 219] on icon at bounding box center [482, 217] width 20 height 23
